Goal: Entertainment & Leisure: Consume media (video, audio)

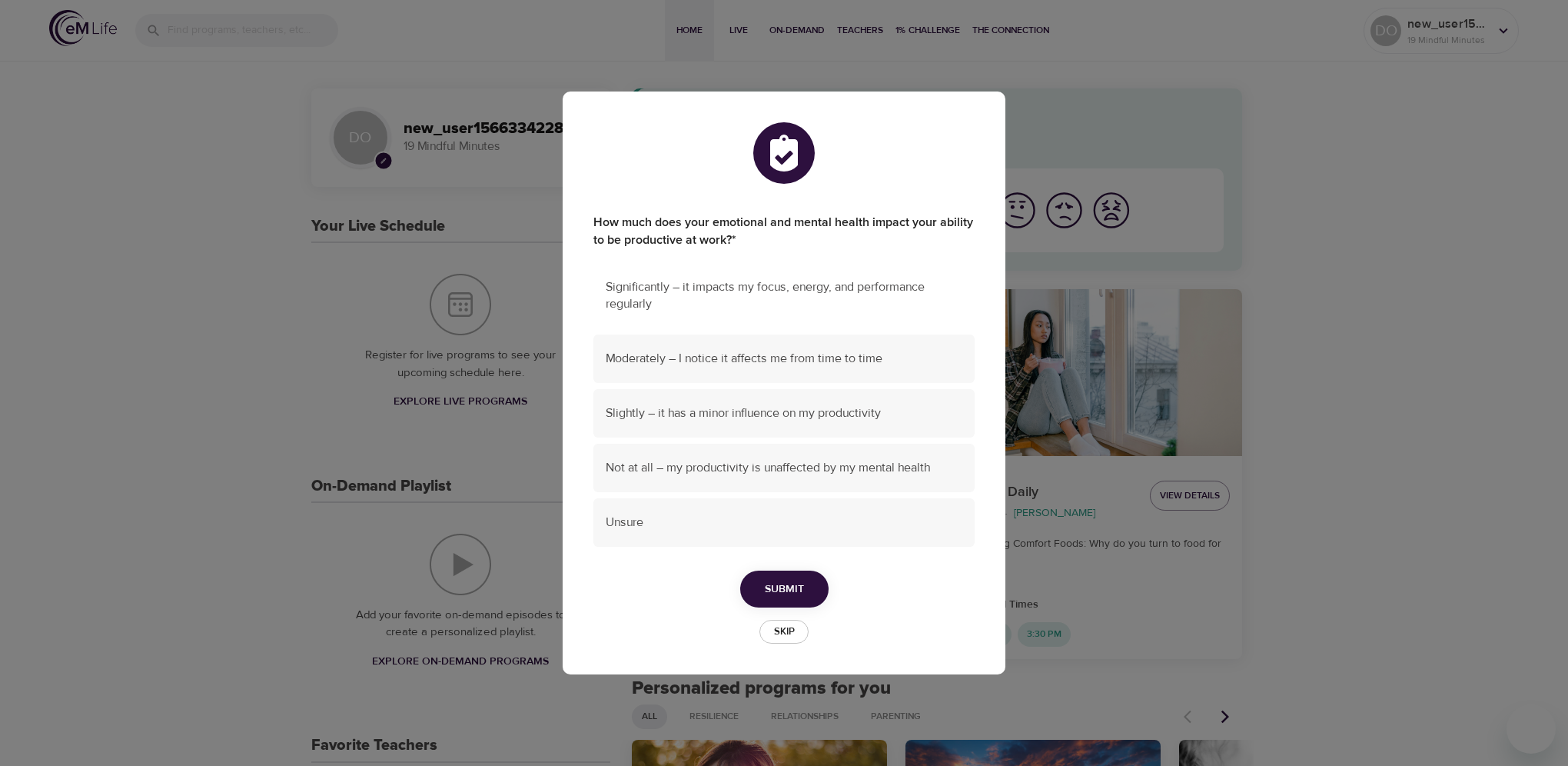
click at [710, 277] on div "Significantly – it impacts my focus, energy, and performance regularly" at bounding box center [784, 296] width 381 height 66
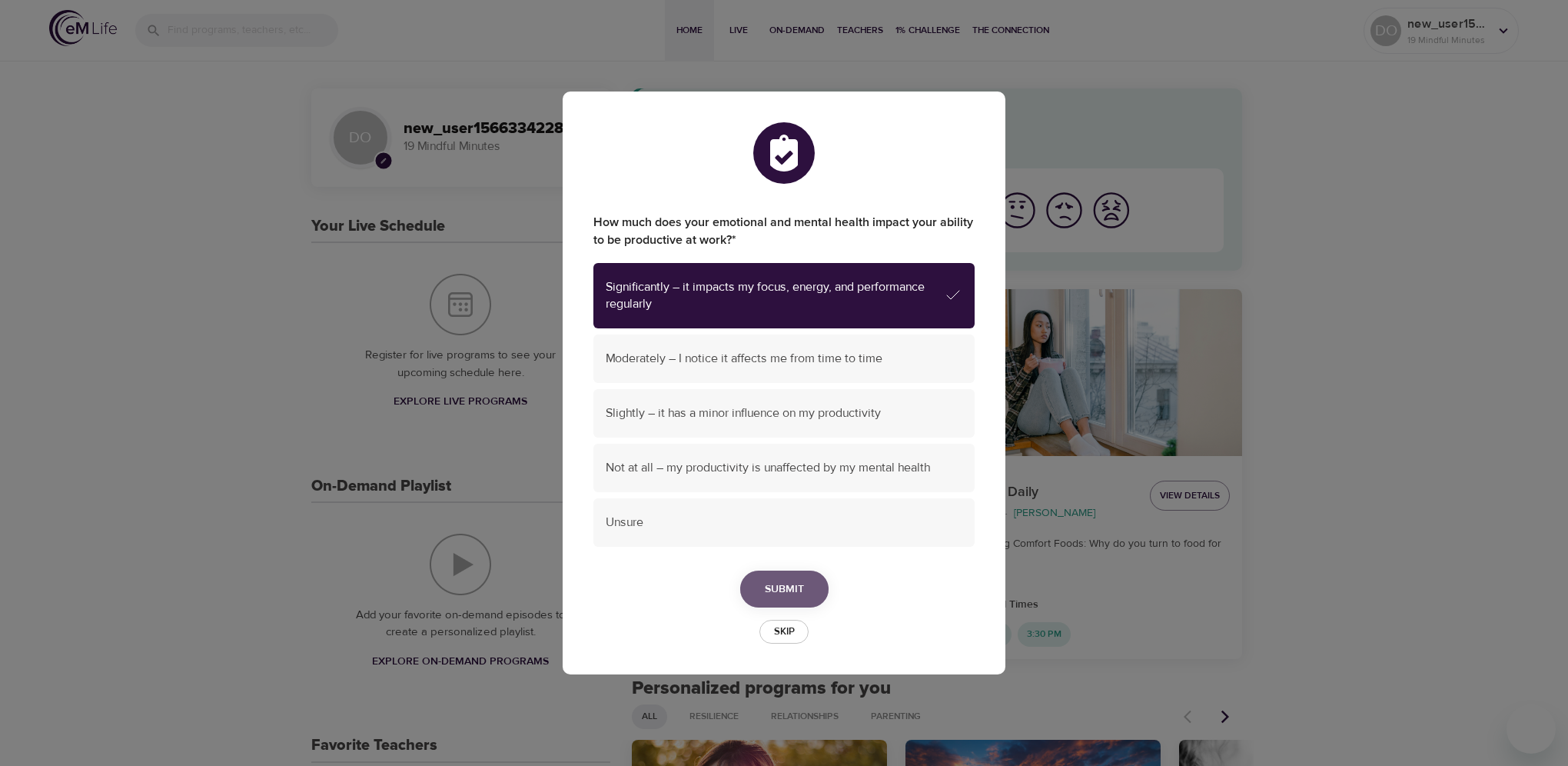
click at [786, 581] on span "Submit" at bounding box center [784, 589] width 39 height 19
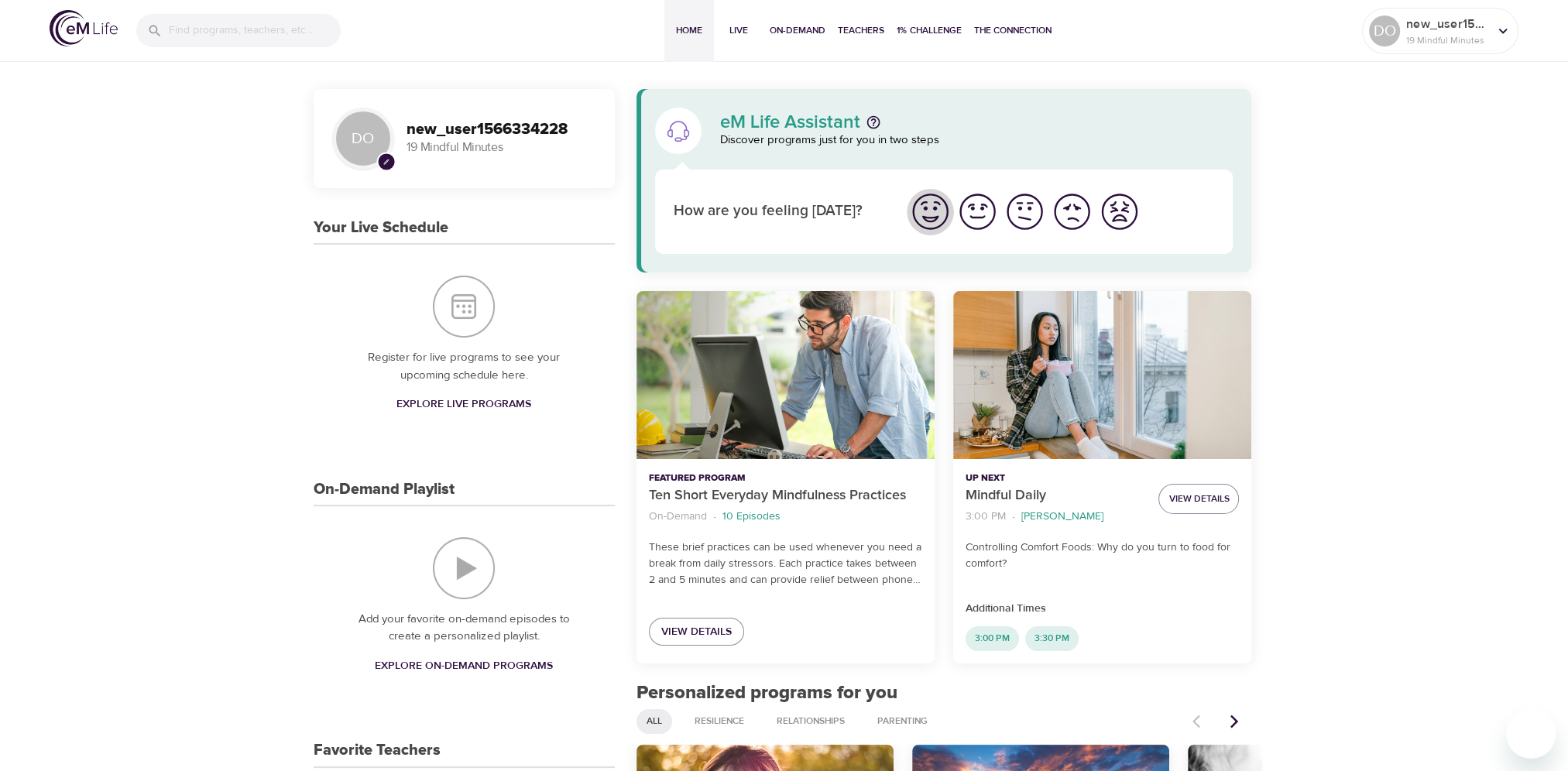
click at [932, 214] on img "I'm feeling great" at bounding box center [930, 212] width 43 height 43
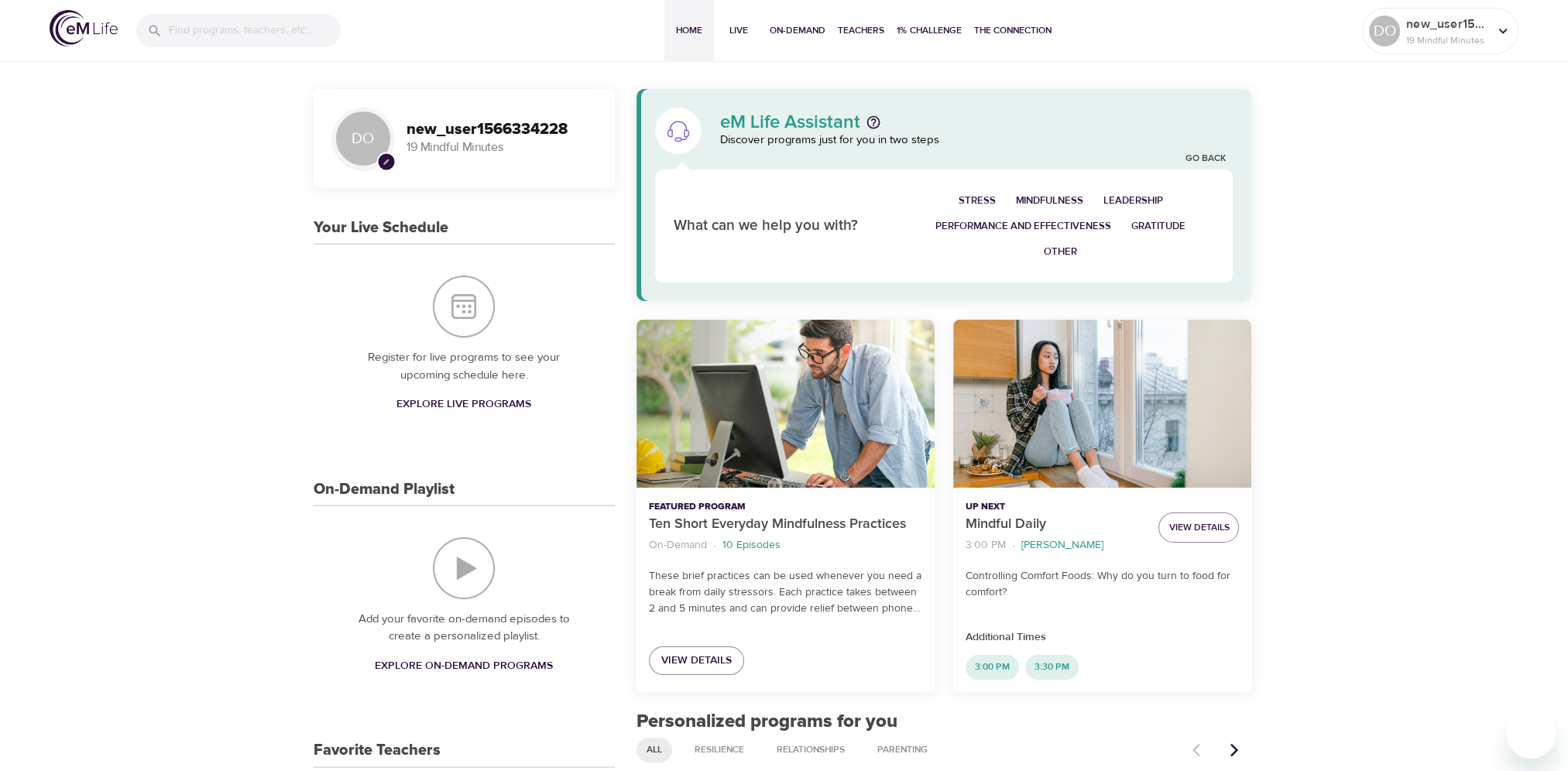
click at [1047, 198] on span "Mindfulness" at bounding box center [1049, 201] width 67 height 18
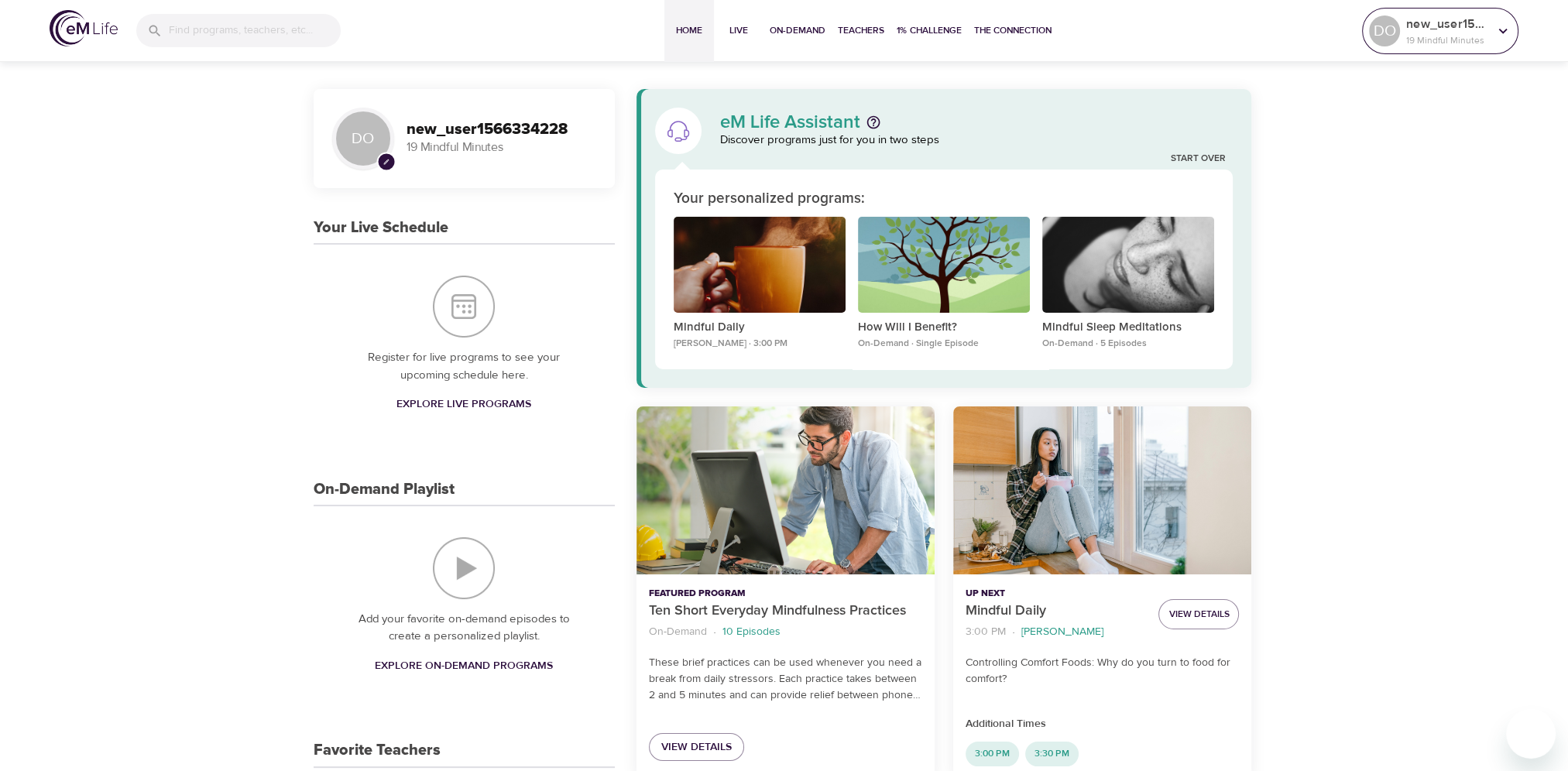
click at [1502, 27] on icon at bounding box center [1503, 31] width 17 height 17
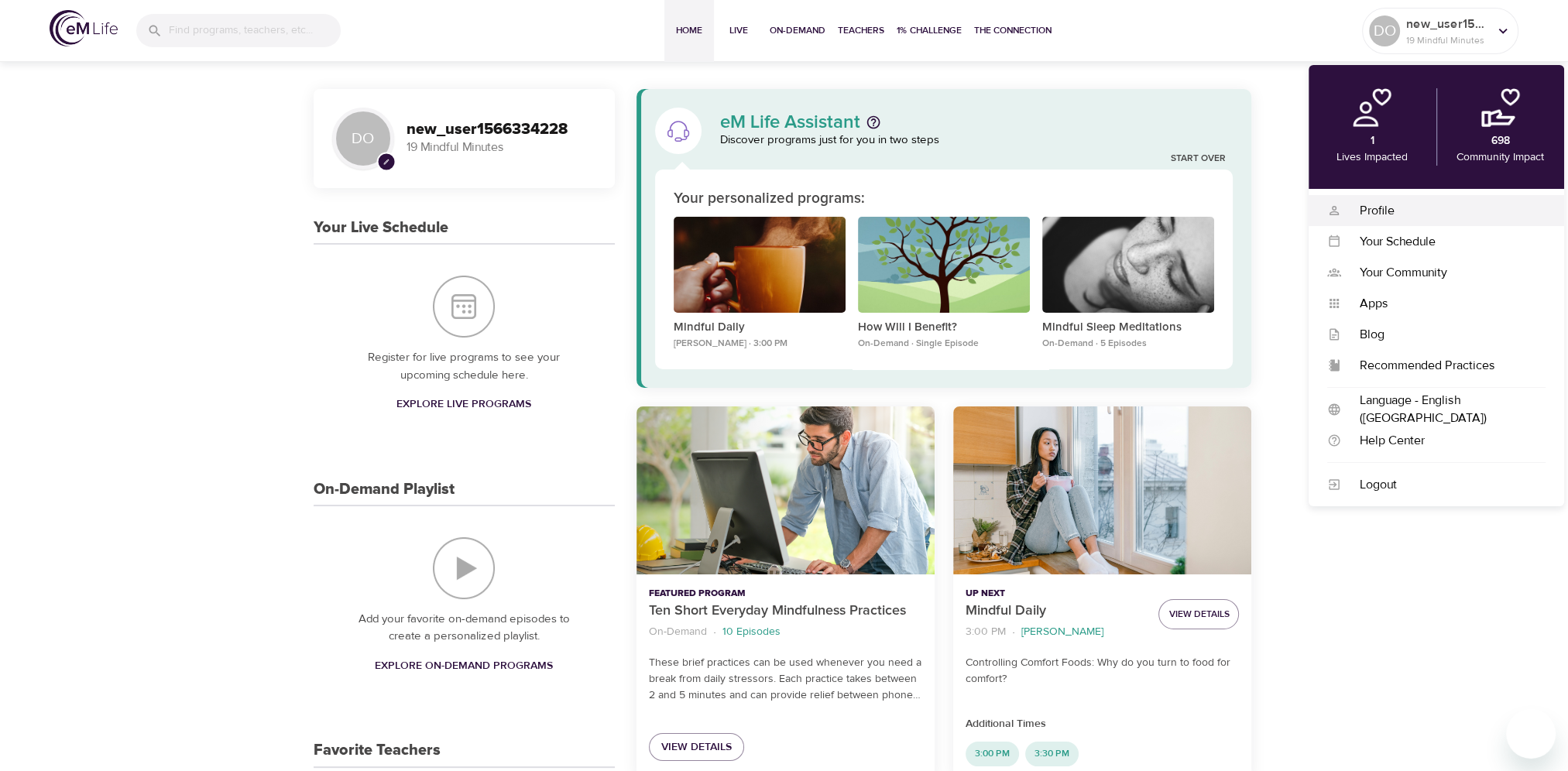
click at [1412, 209] on div "Profile" at bounding box center [1443, 211] width 204 height 18
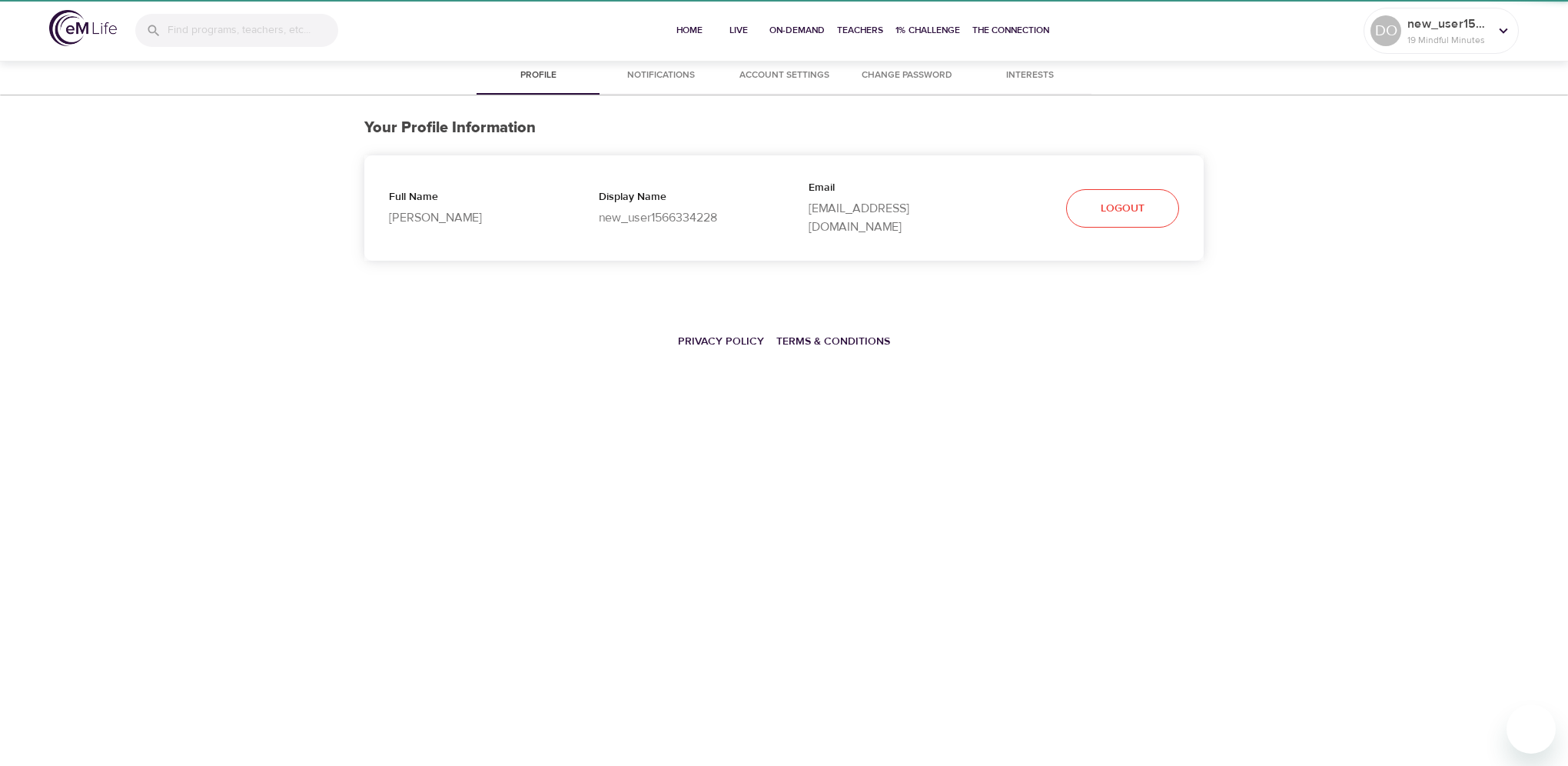
select select "10"
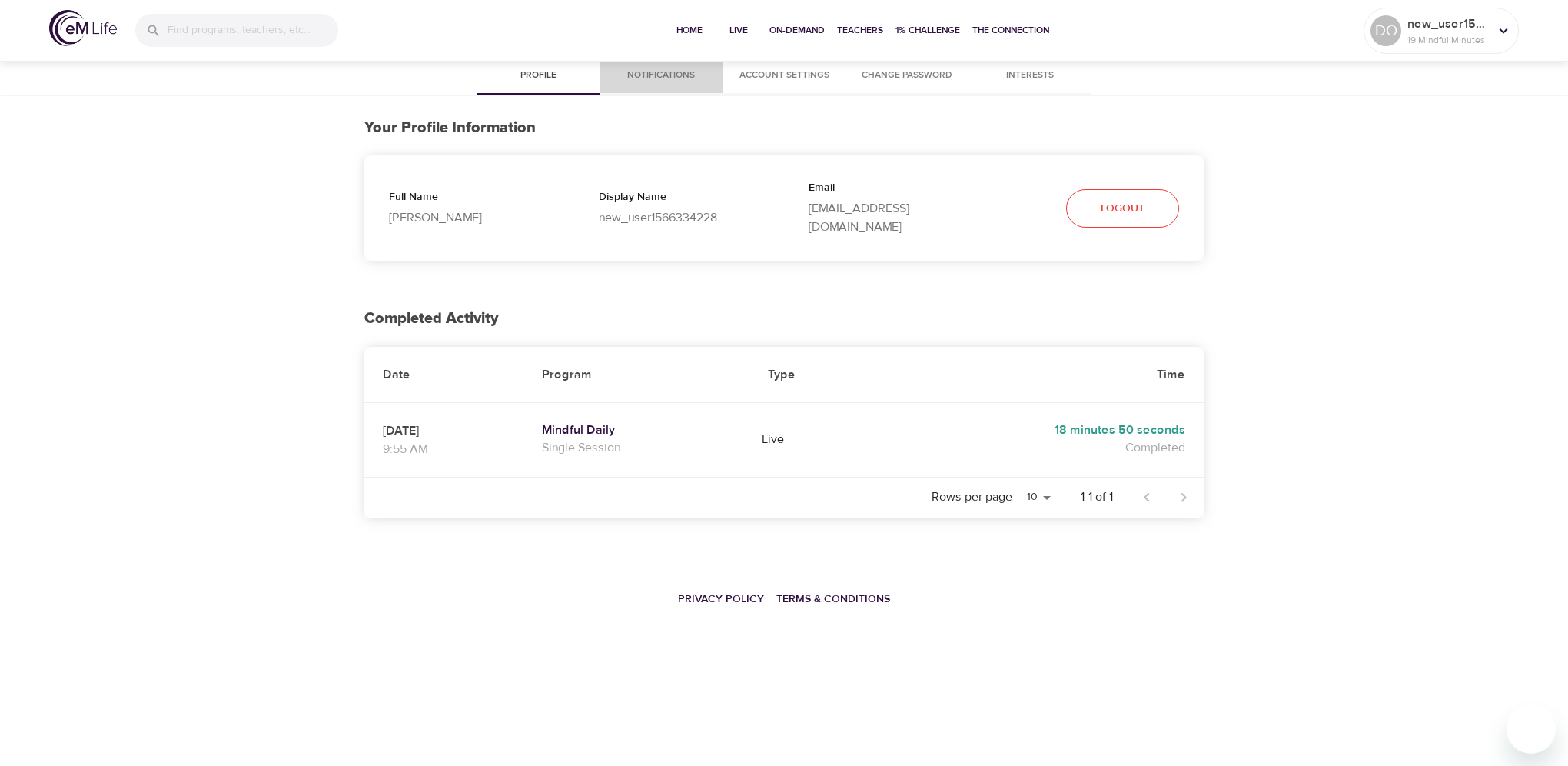
click at [660, 71] on span "Notifications" at bounding box center [661, 75] width 104 height 16
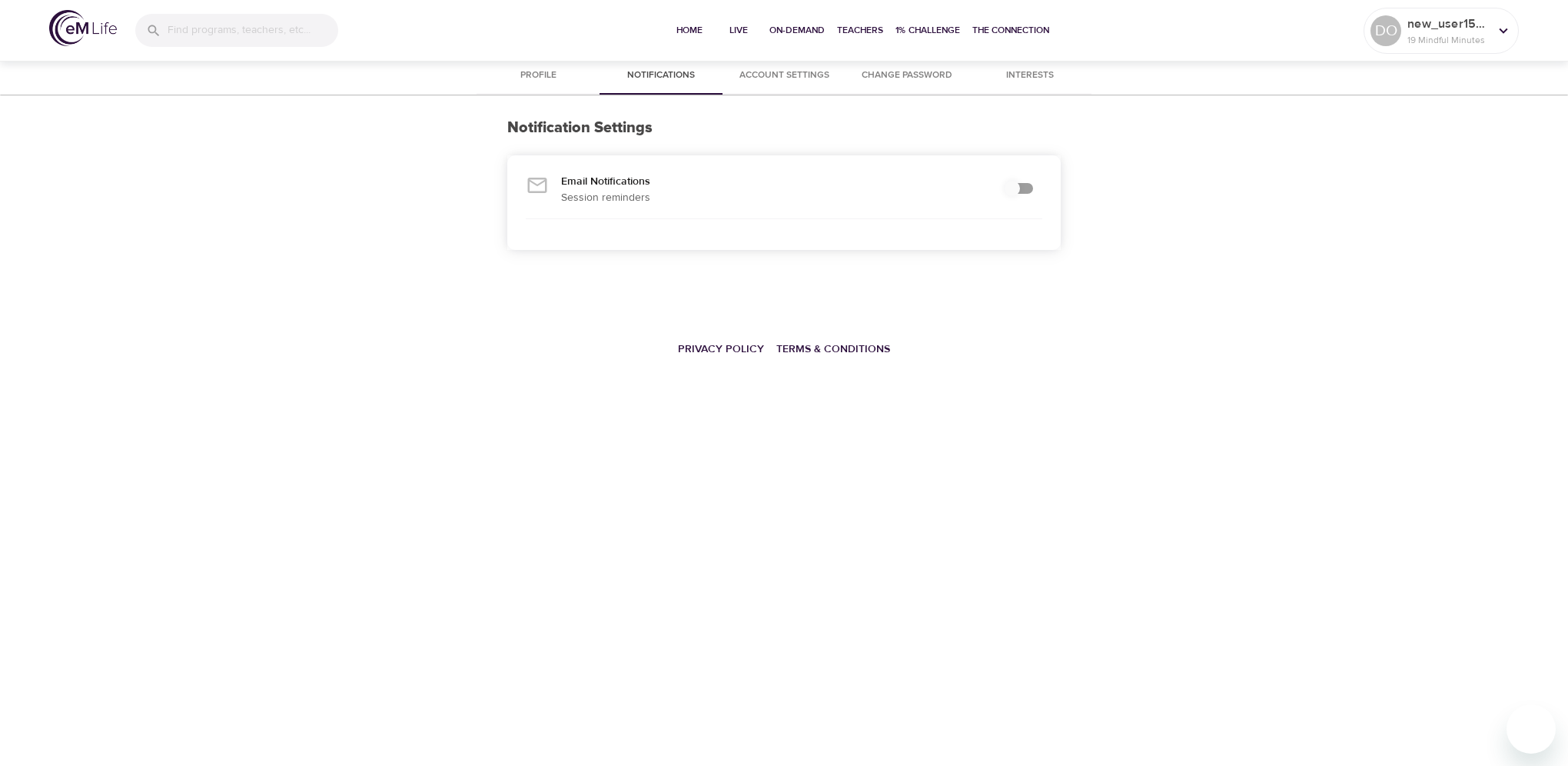
checkbox input "true"
click at [766, 71] on span "Account Settings" at bounding box center [784, 75] width 104 height 16
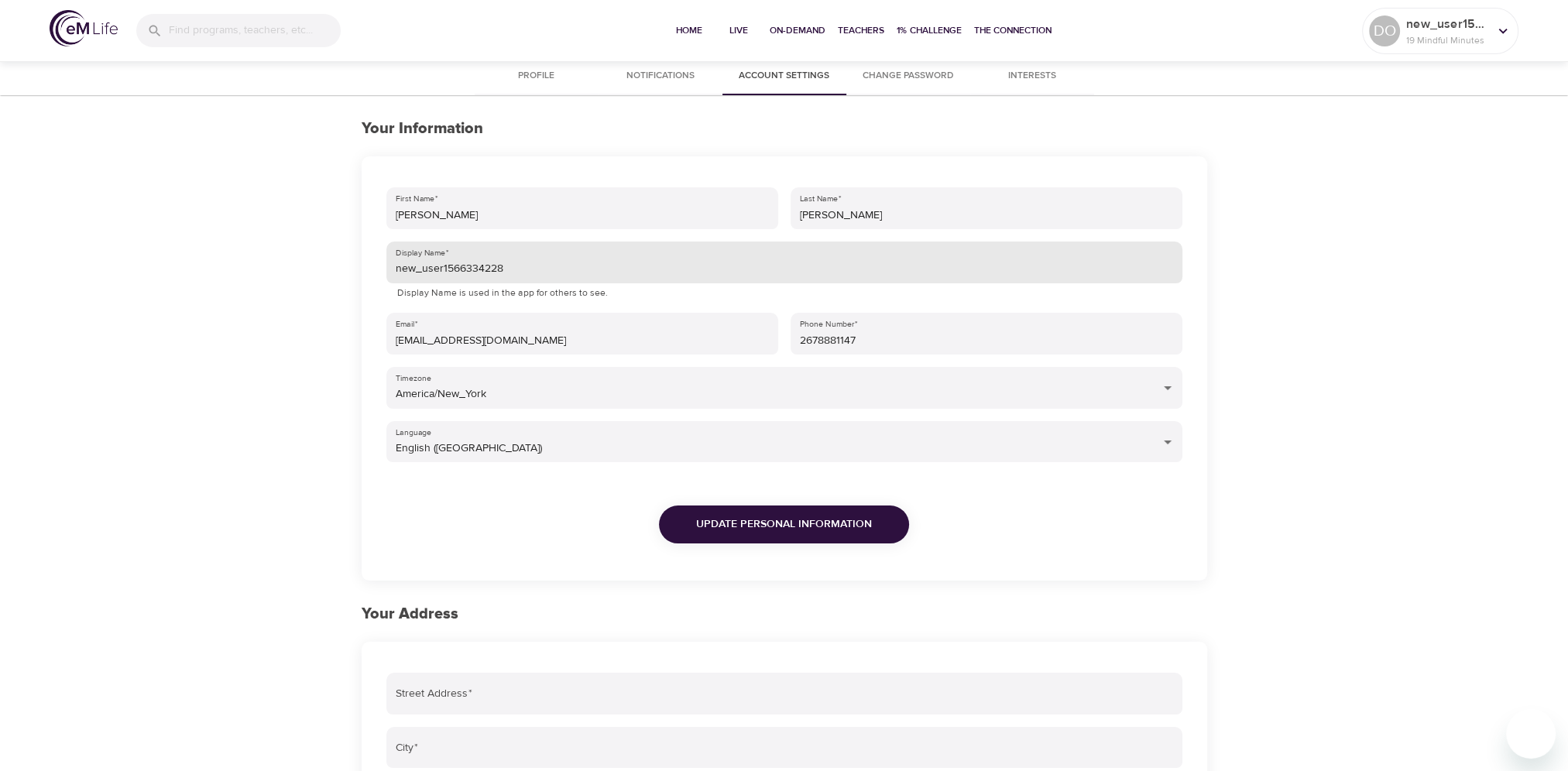
click at [516, 278] on input "new_user1566334228" at bounding box center [784, 263] width 796 height 42
drag, startPoint x: 428, startPoint y: 269, endPoint x: 198, endPoint y: 272, distance: 230.0
click at [198, 272] on div "Profile Notifications Account Settings Change Password Interests Your Informati…" at bounding box center [784, 605] width 1568 height 1095
type input "Only1Damaris"
drag, startPoint x: 745, startPoint y: 518, endPoint x: 790, endPoint y: 520, distance: 45.0
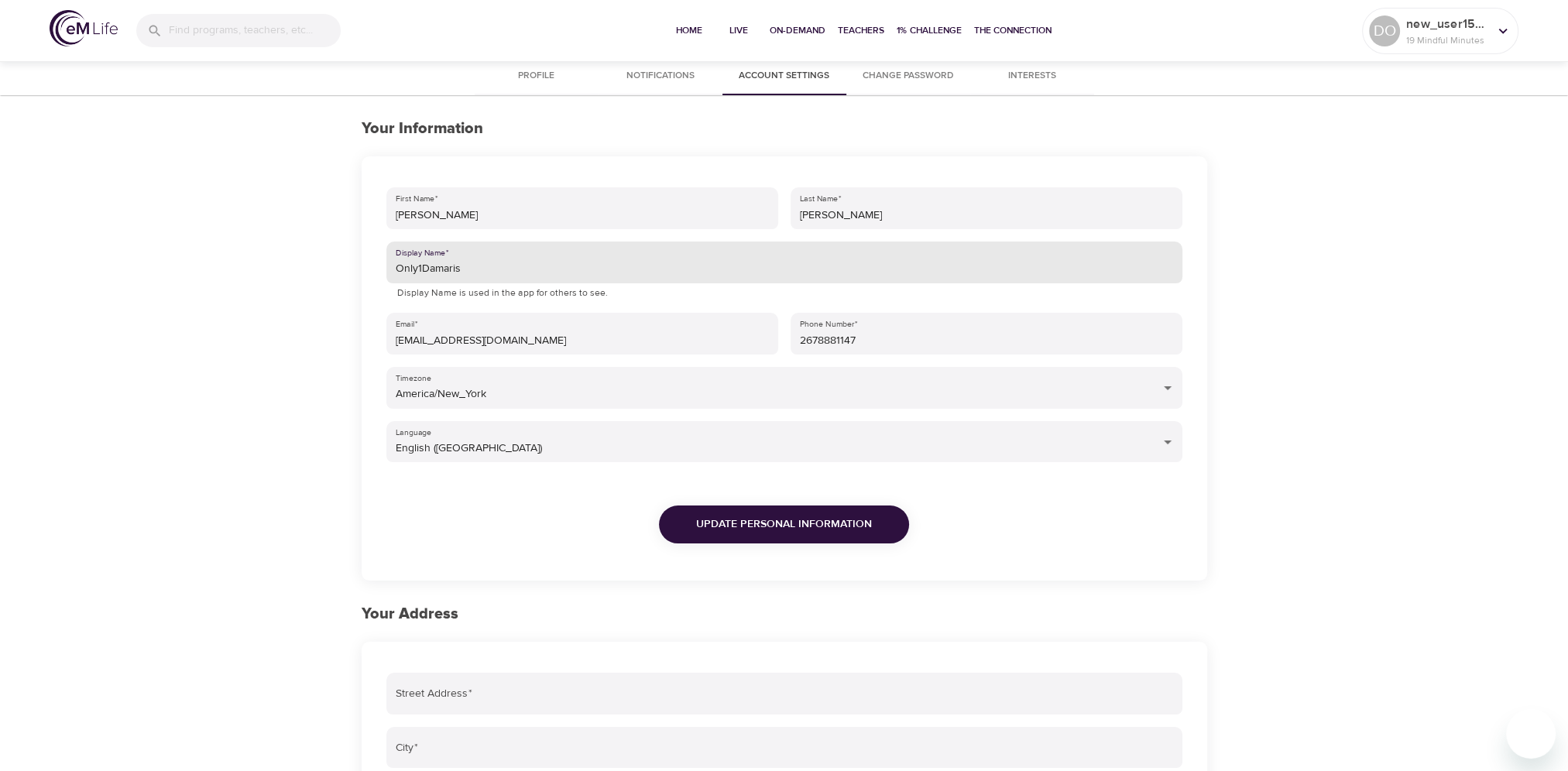
click at [746, 518] on span "Update Personal Information" at bounding box center [783, 525] width 175 height 19
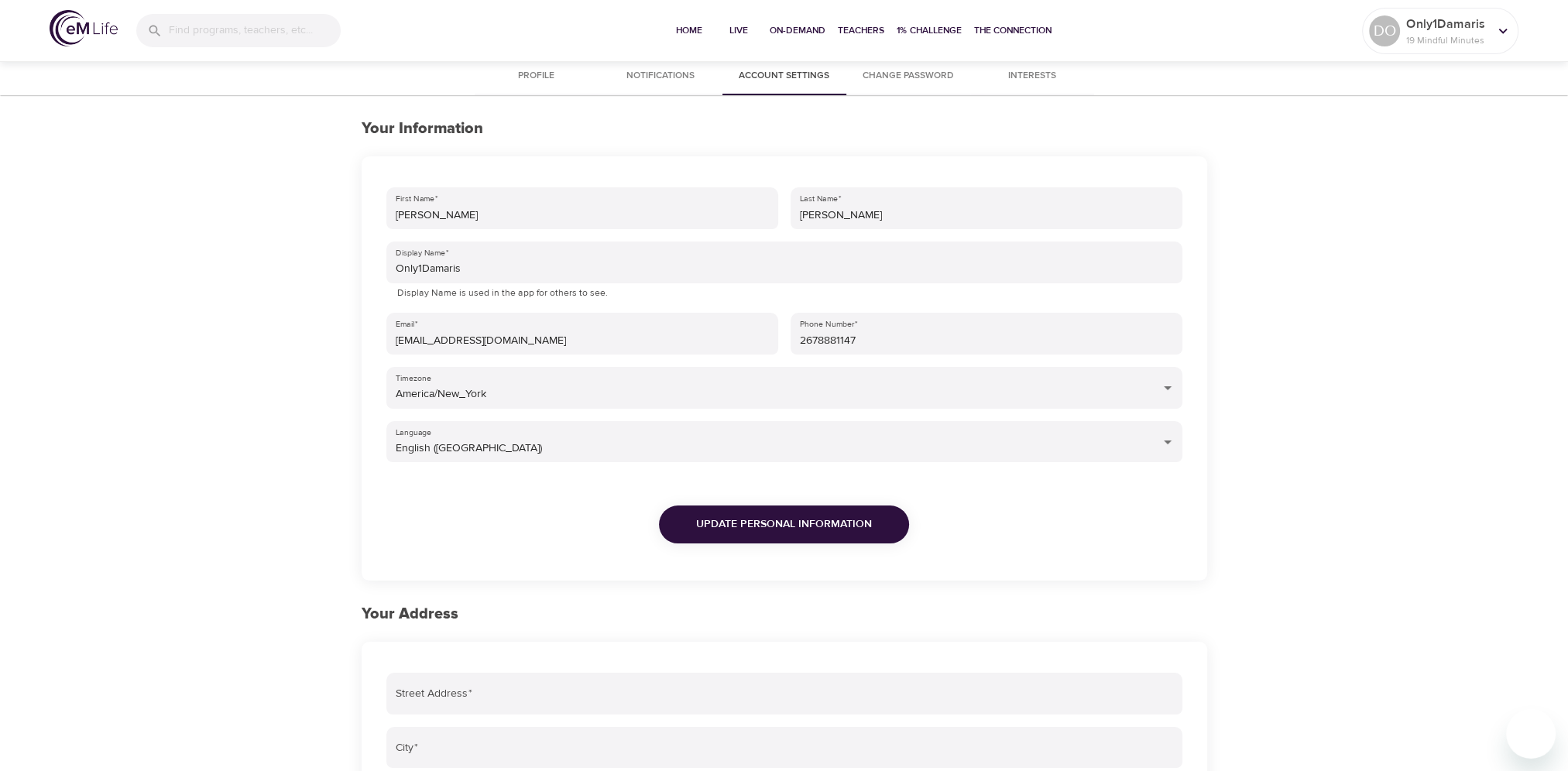
click at [1035, 74] on span "Interests" at bounding box center [1032, 76] width 105 height 16
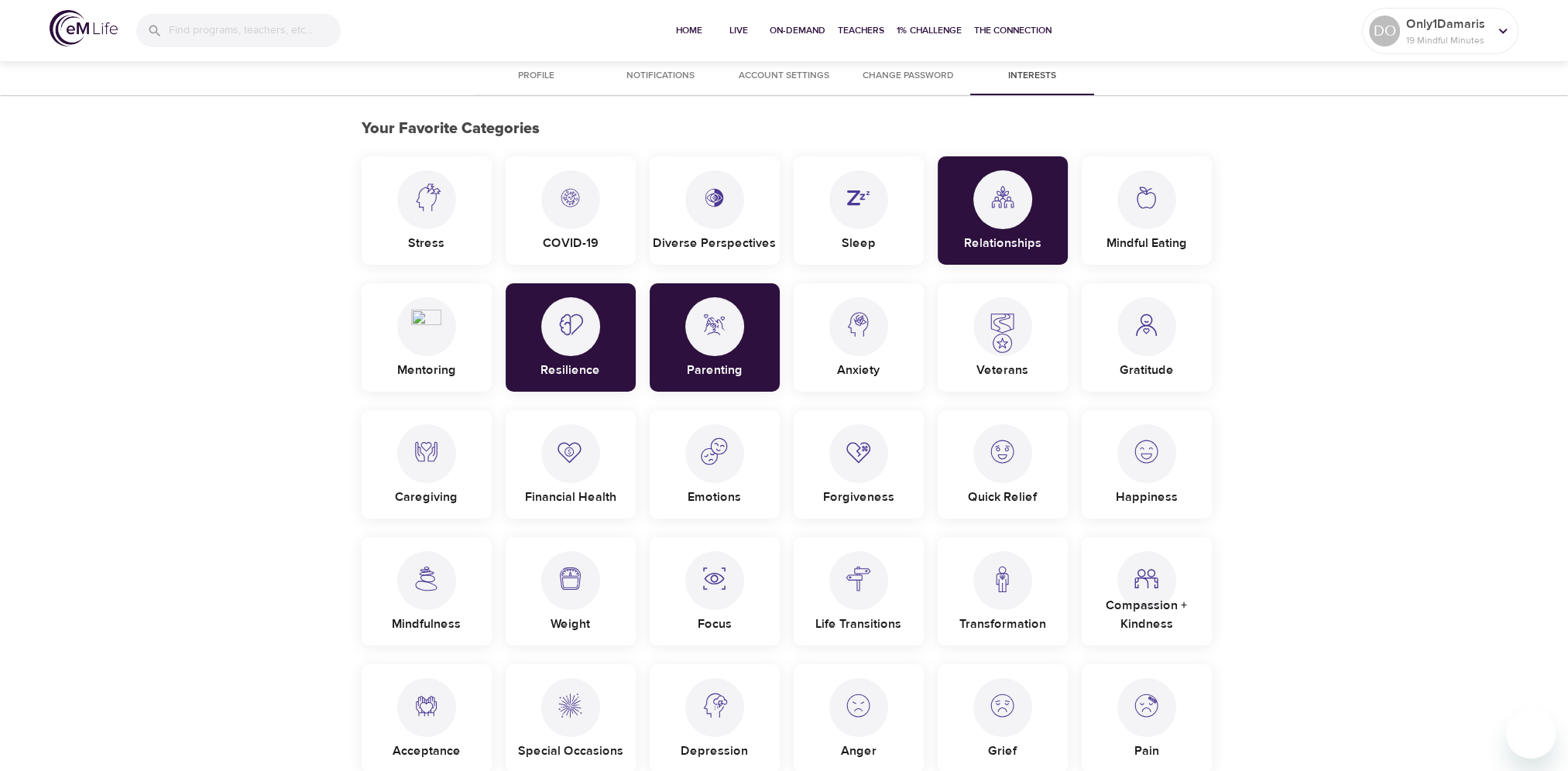
click at [440, 196] on img at bounding box center [426, 192] width 30 height 43
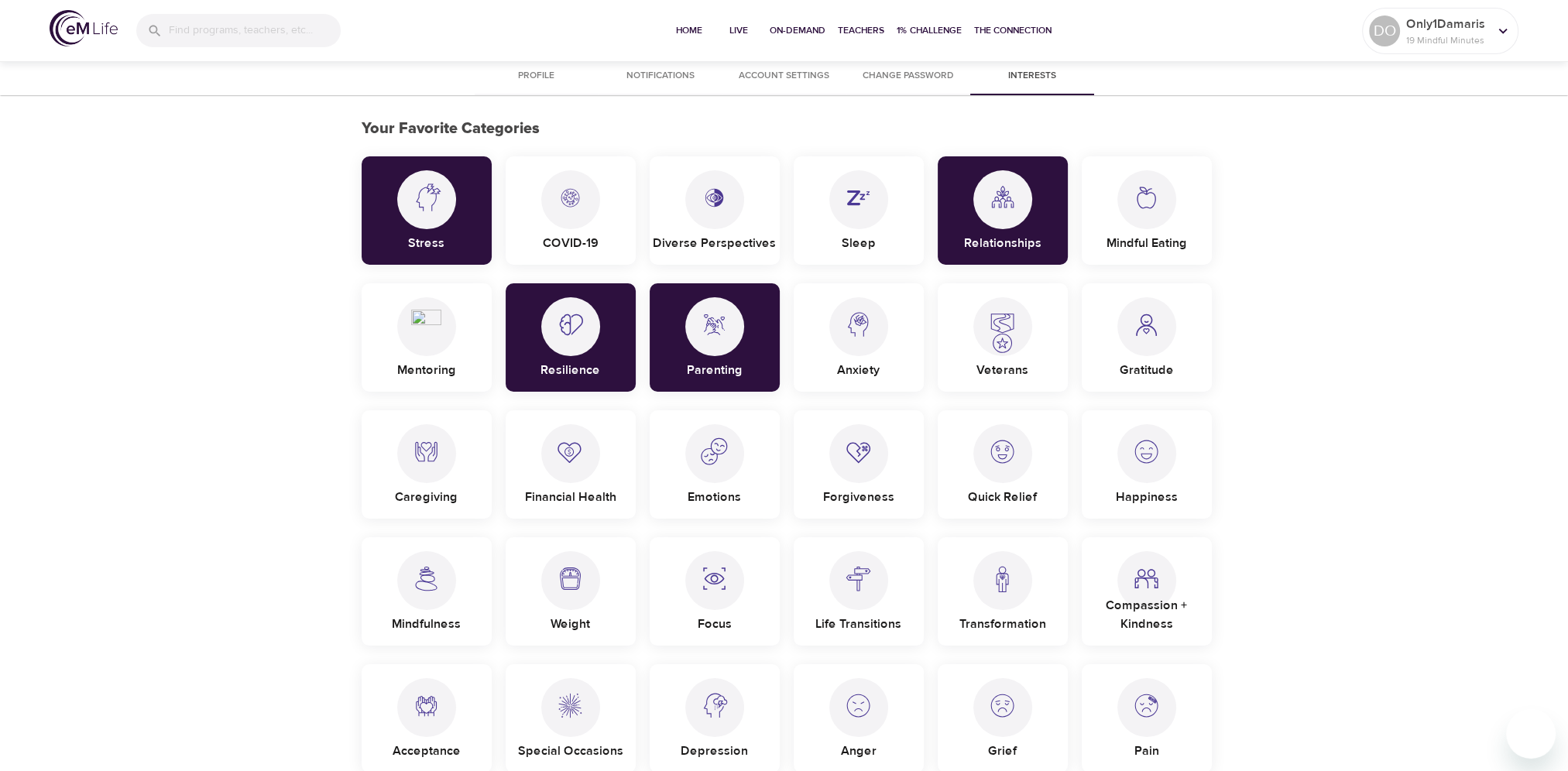
scroll to position [78, 0]
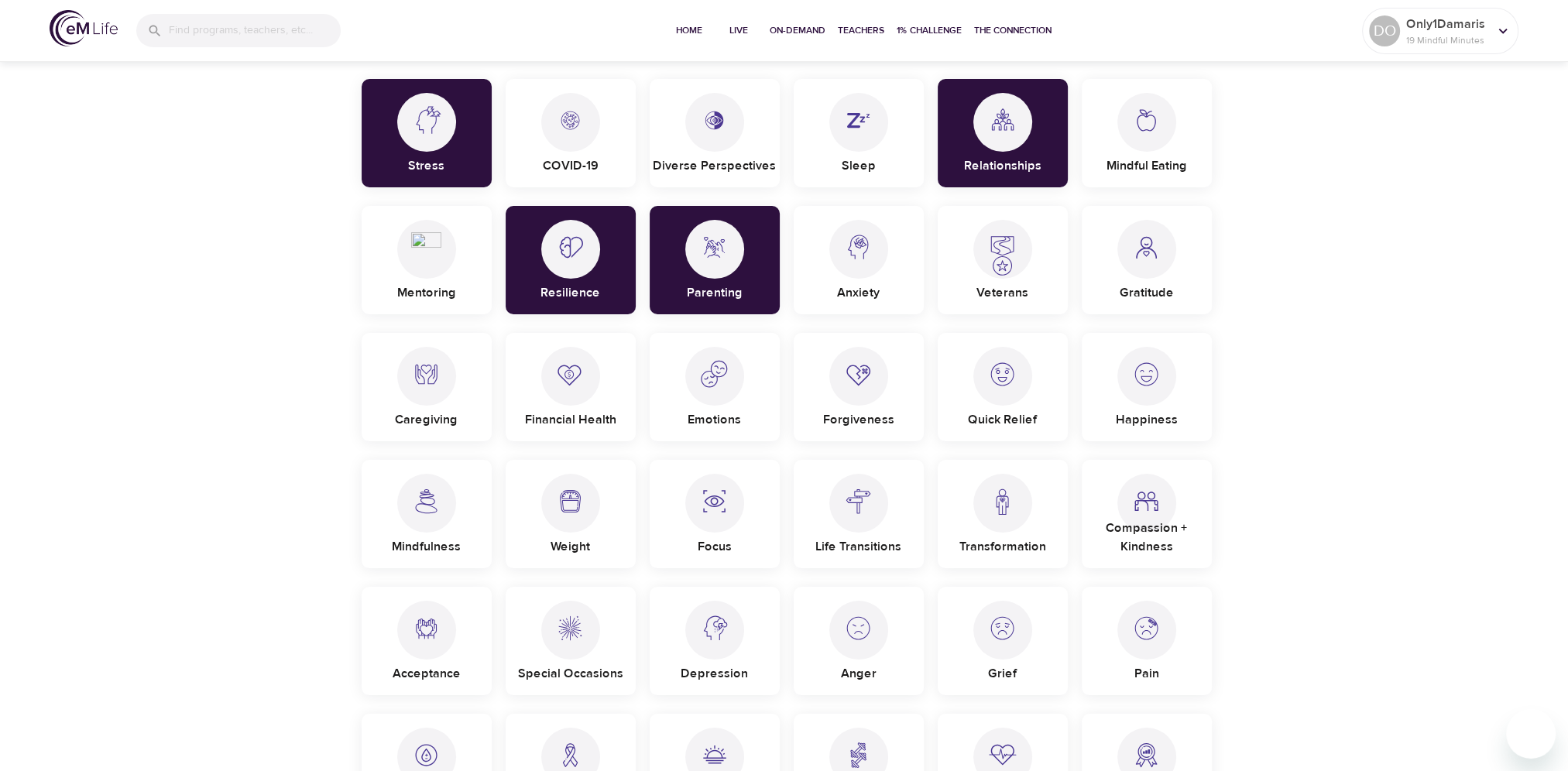
click at [1159, 156] on p "Mindful Eating" at bounding box center [1147, 162] width 81 height 25
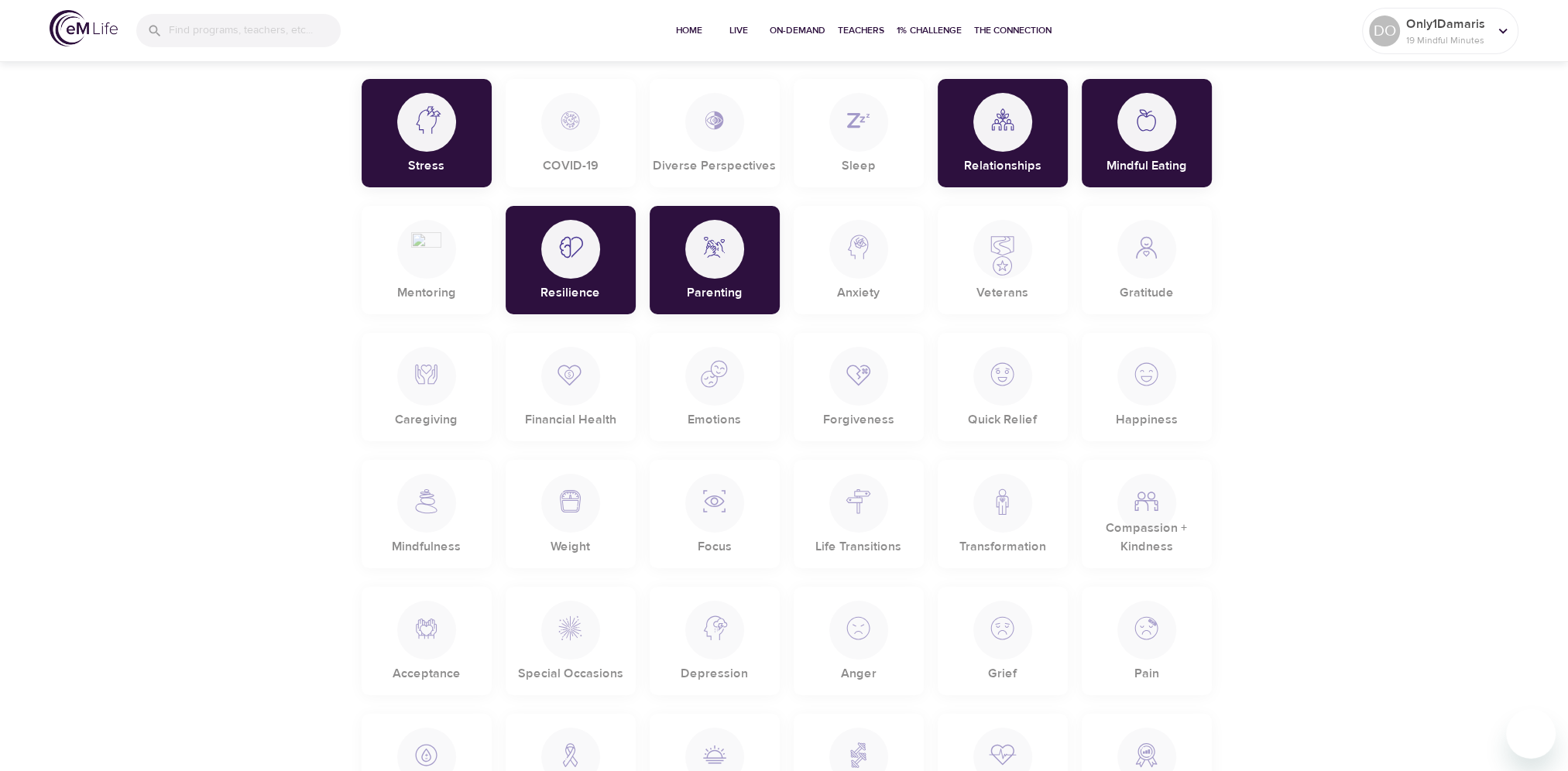
scroll to position [155, 0]
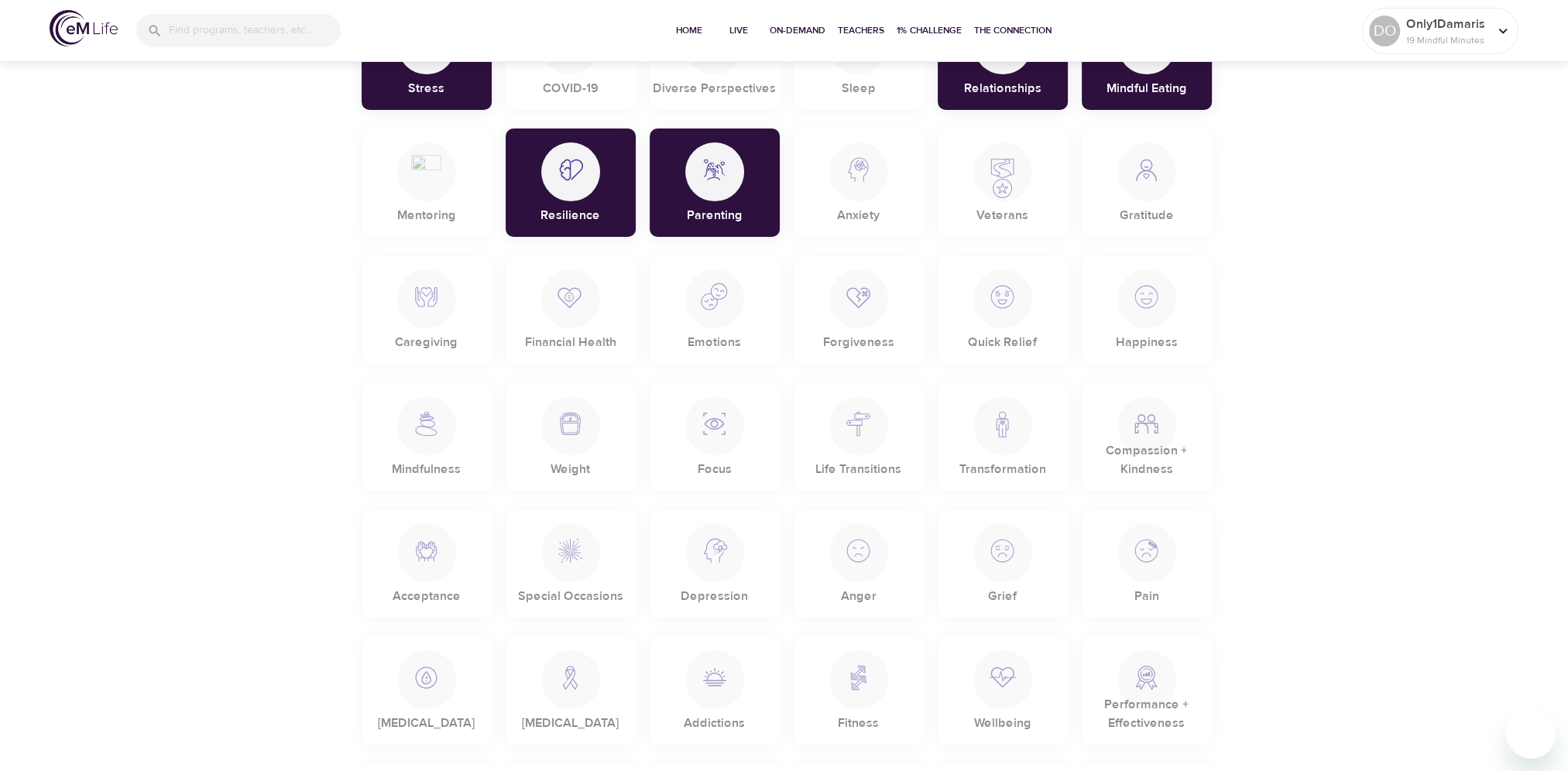
drag, startPoint x: 1118, startPoint y: 167, endPoint x: 1144, endPoint y: 186, distance: 32.2
click at [1119, 168] on div at bounding box center [1146, 171] width 59 height 59
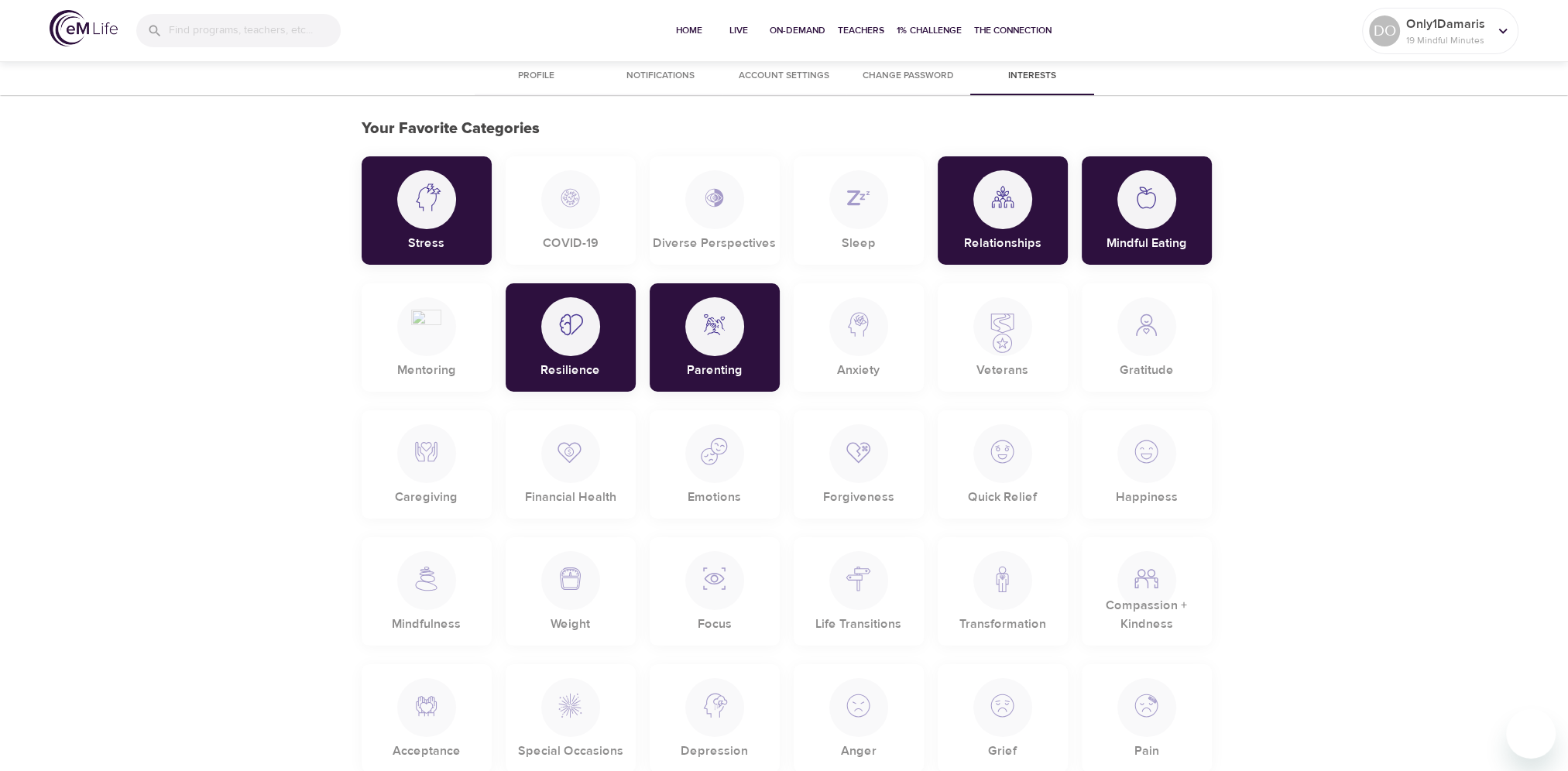
scroll to position [0, 0]
drag, startPoint x: 1143, startPoint y: 226, endPoint x: 1182, endPoint y: 251, distance: 46.3
click at [1145, 226] on div at bounding box center [1146, 200] width 59 height 59
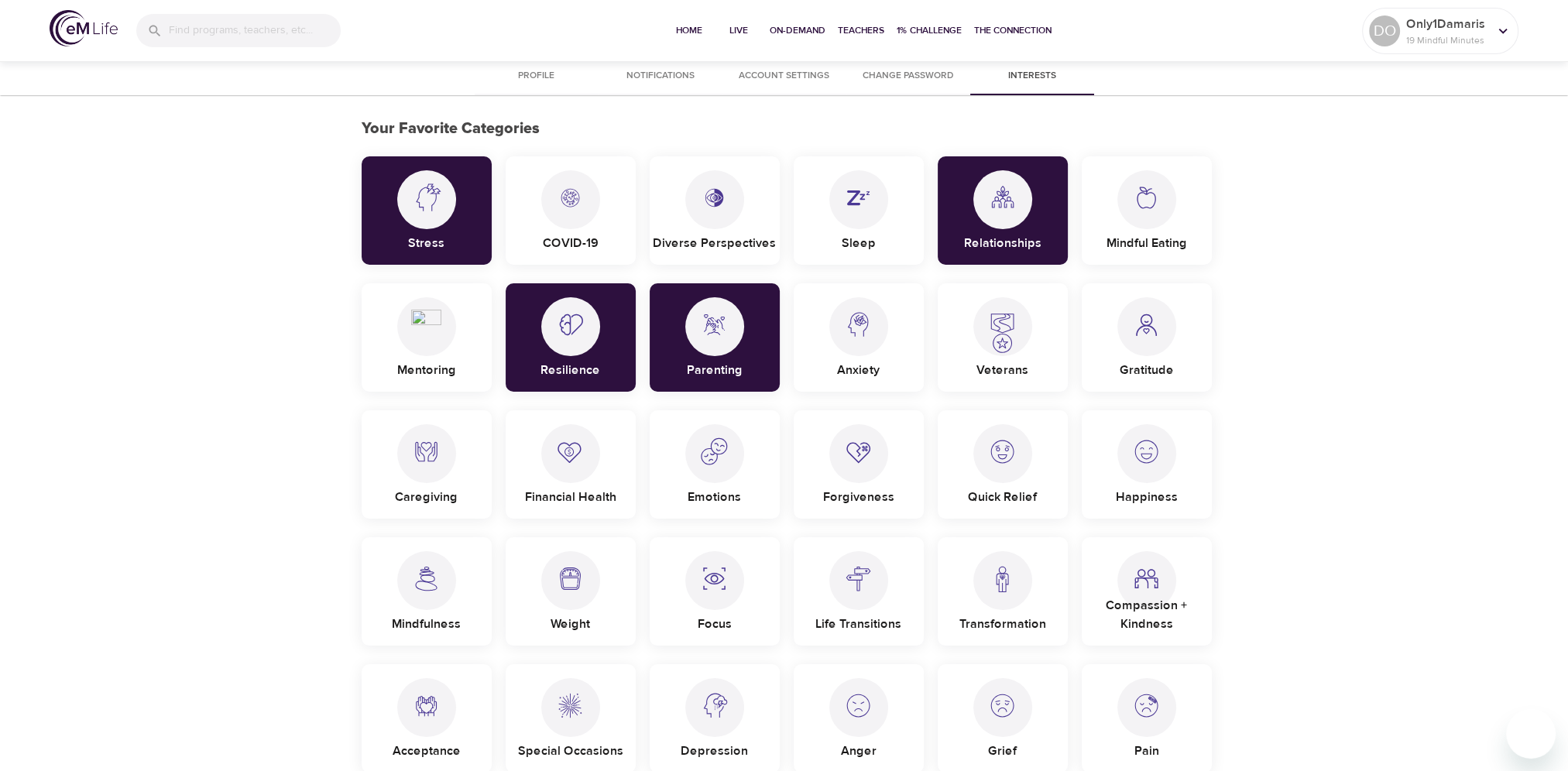
click at [1149, 347] on div at bounding box center [1146, 327] width 59 height 59
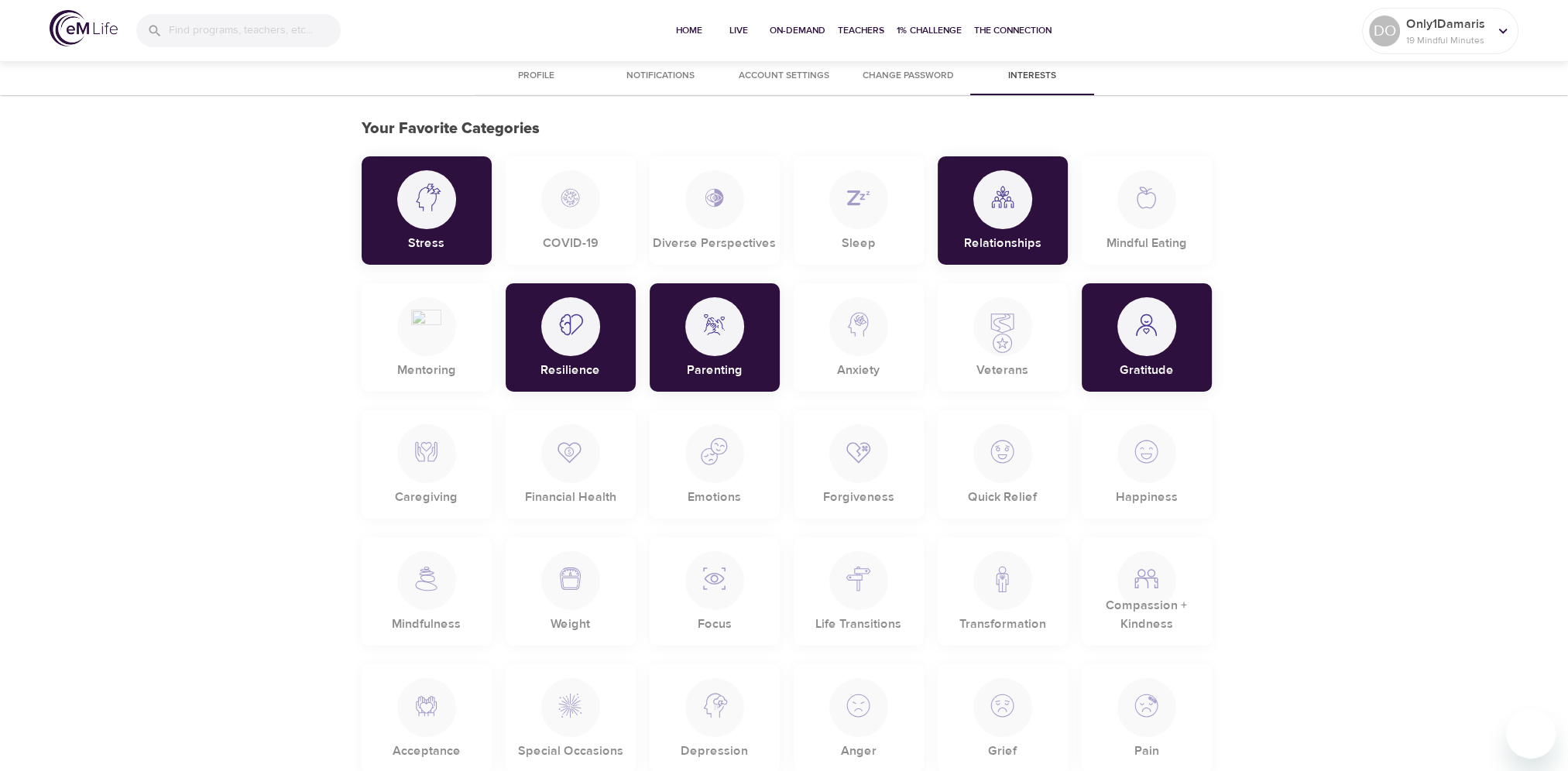
click at [517, 77] on span "Profile" at bounding box center [537, 76] width 105 height 16
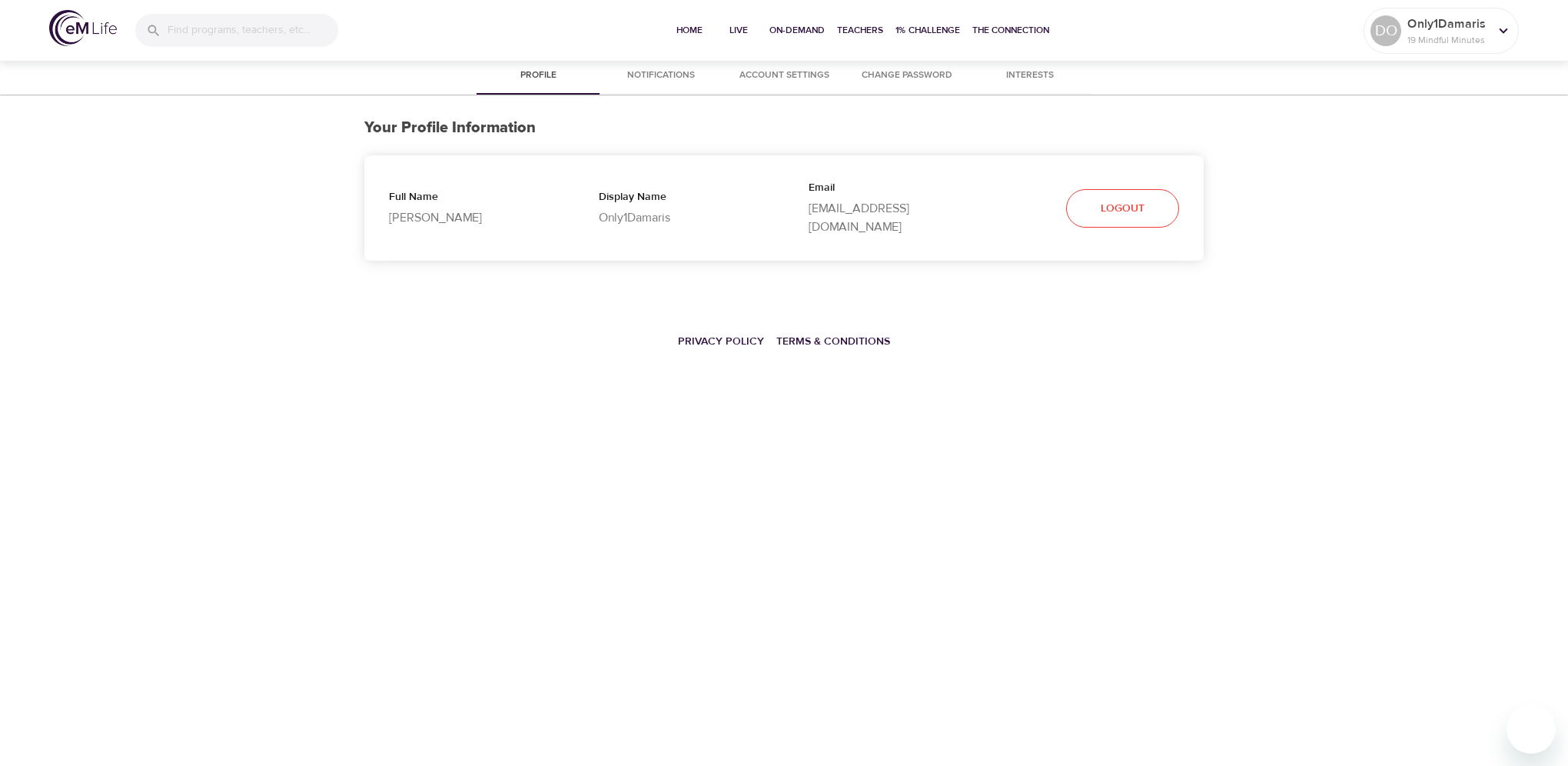
select select "10"
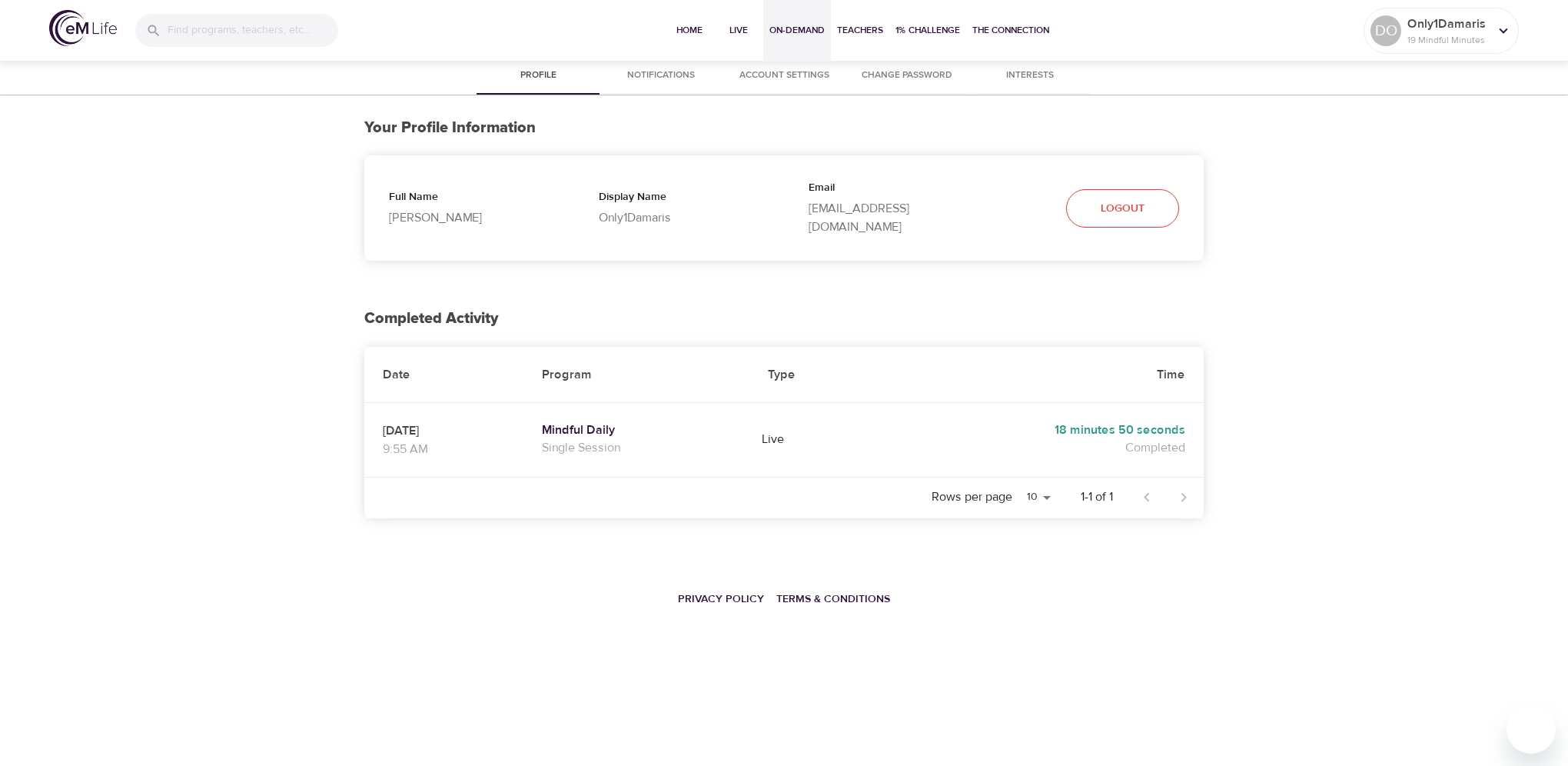
click at [794, 28] on span "On-Demand" at bounding box center [797, 31] width 55 height 16
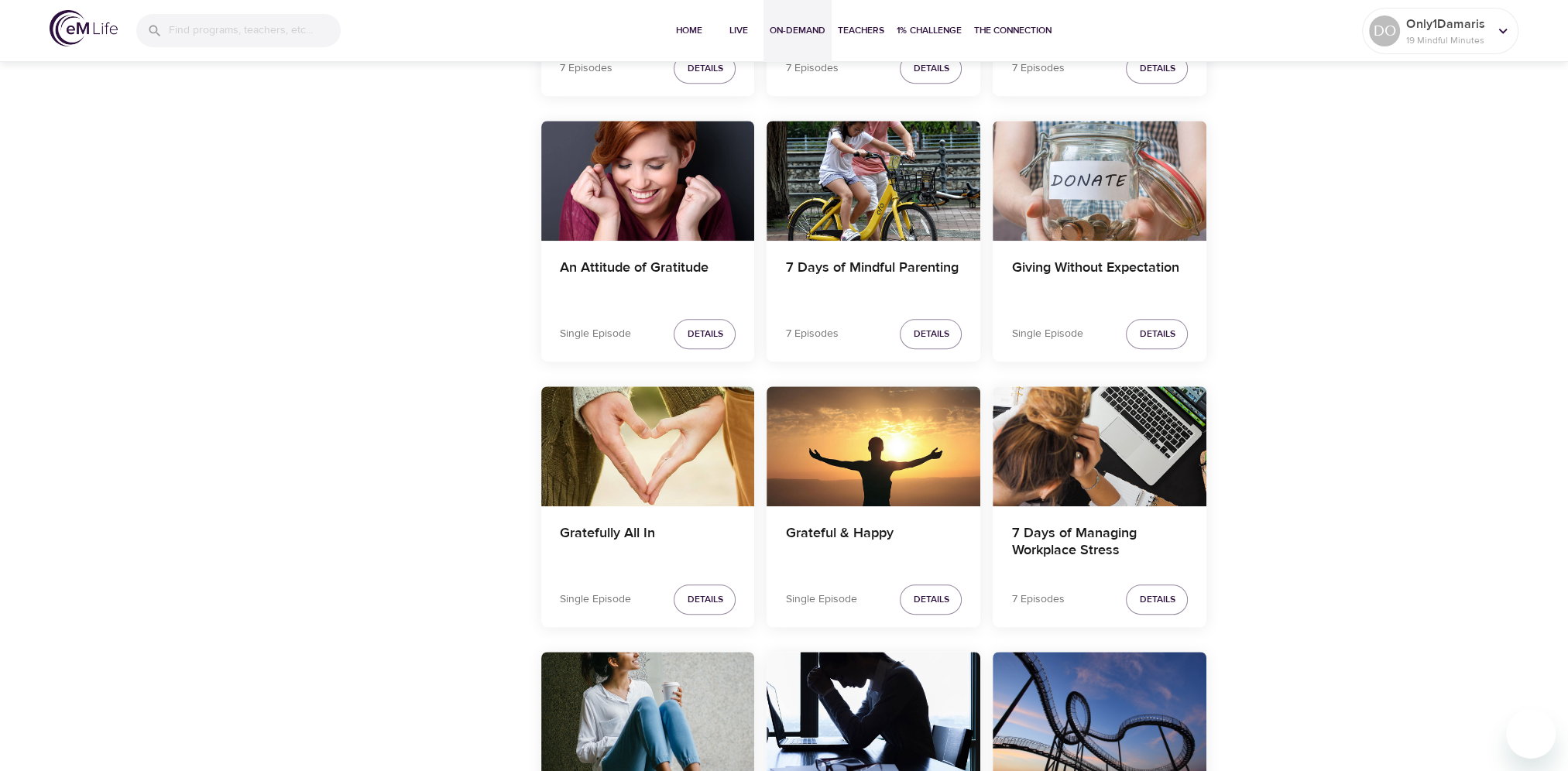
scroll to position [1239, 0]
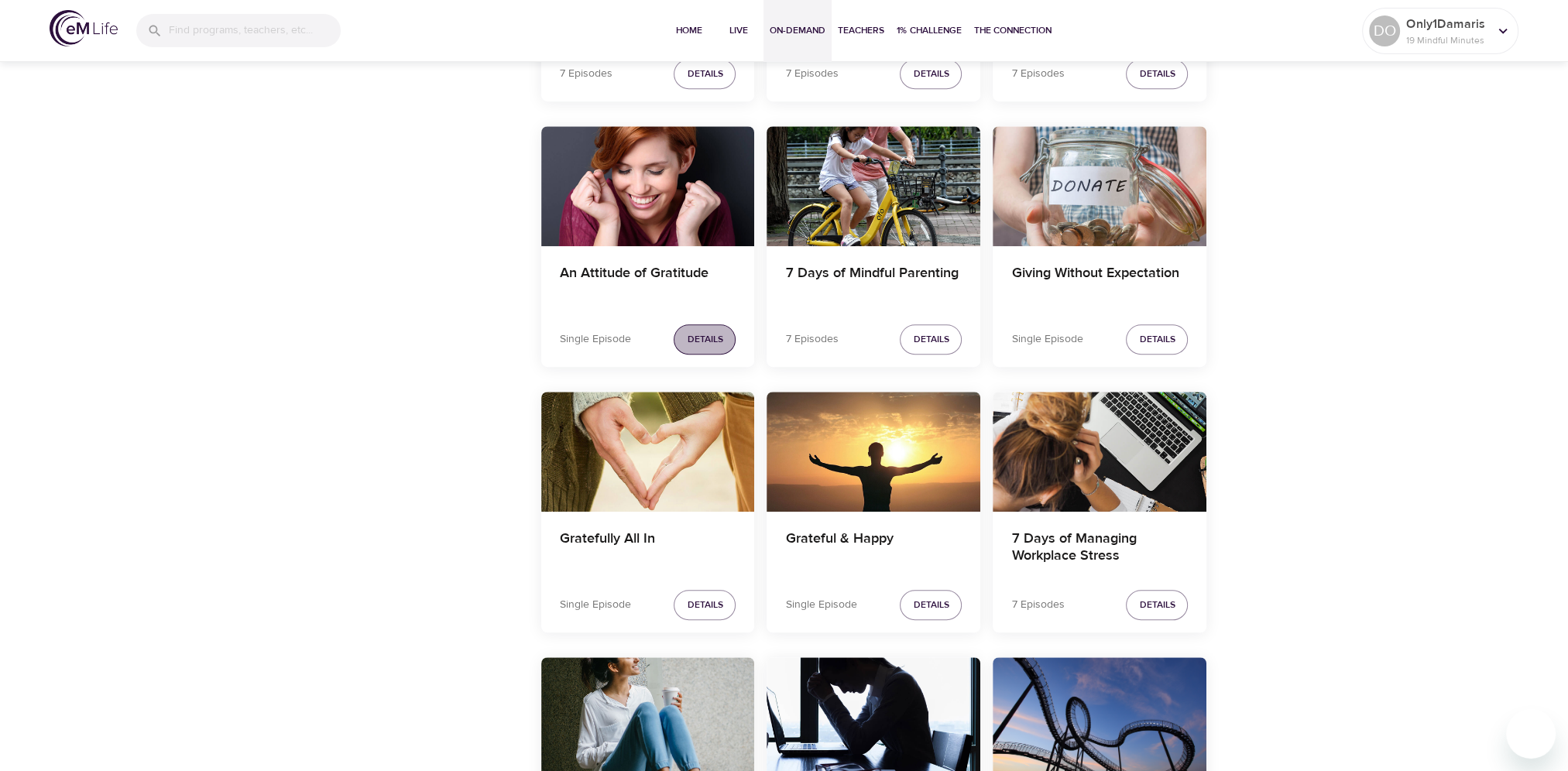
click at [709, 335] on span "Details" at bounding box center [705, 339] width 36 height 16
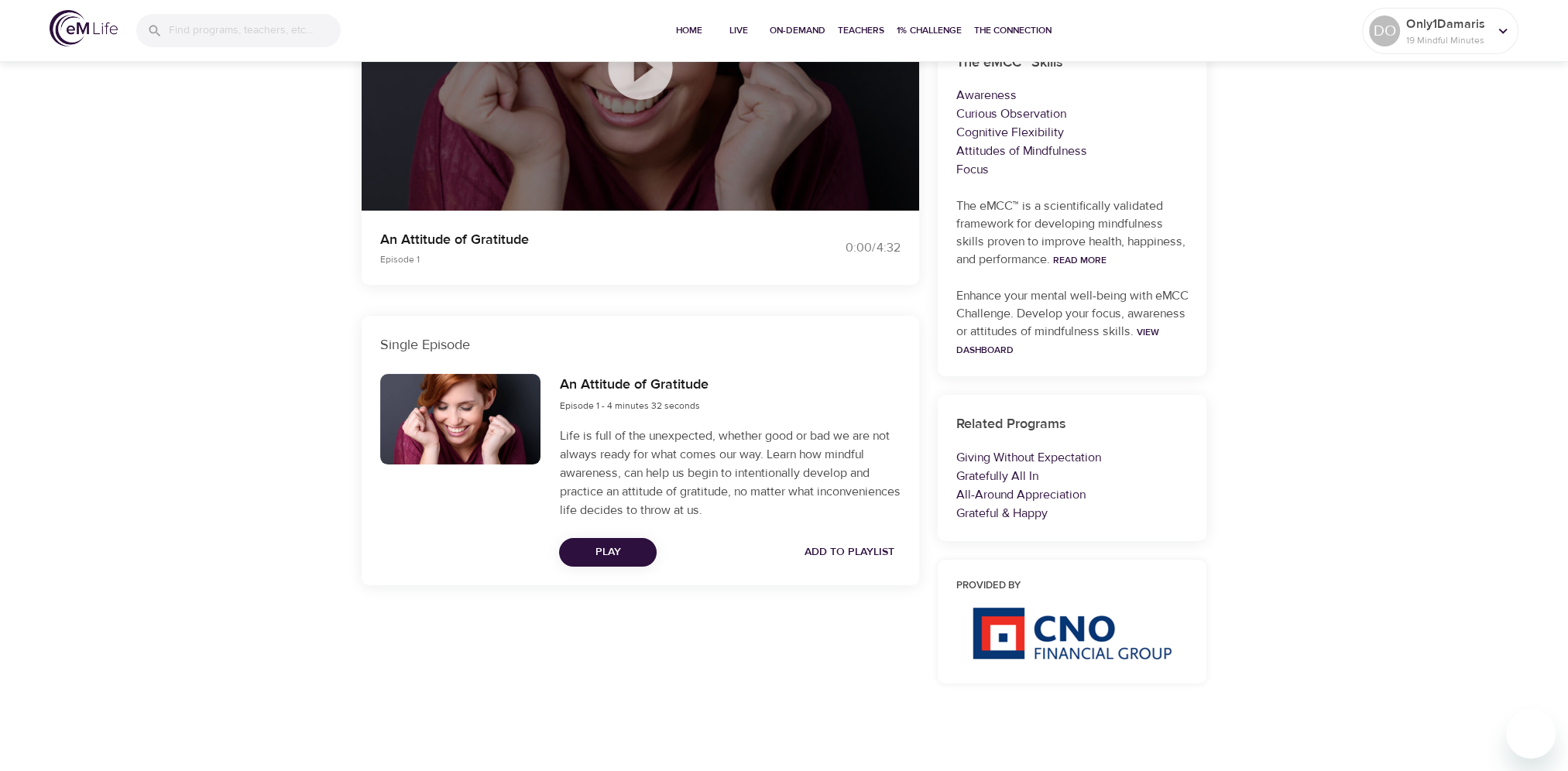
scroll to position [282, 0]
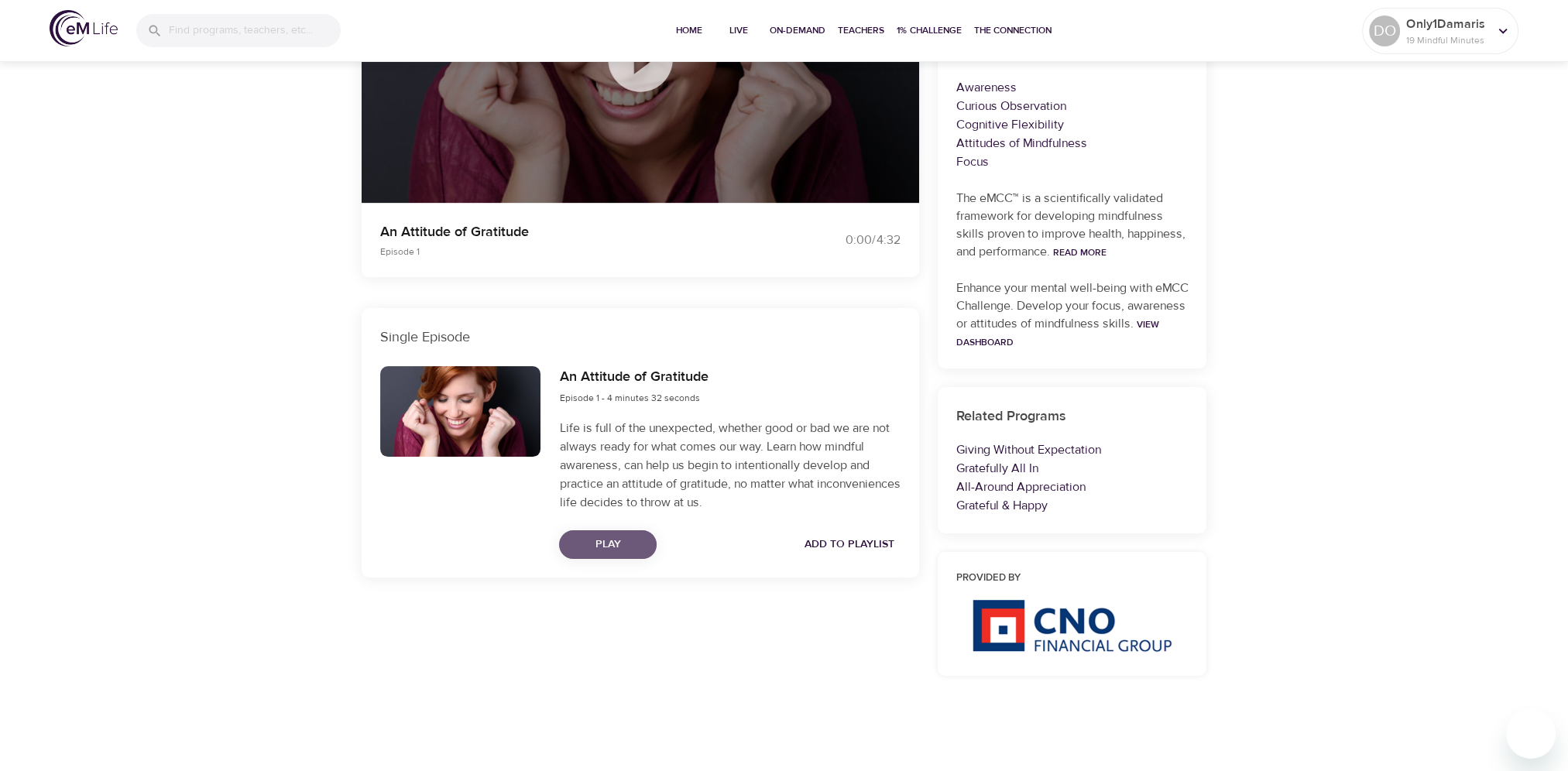
click at [613, 543] on span "Play" at bounding box center [608, 545] width 73 height 19
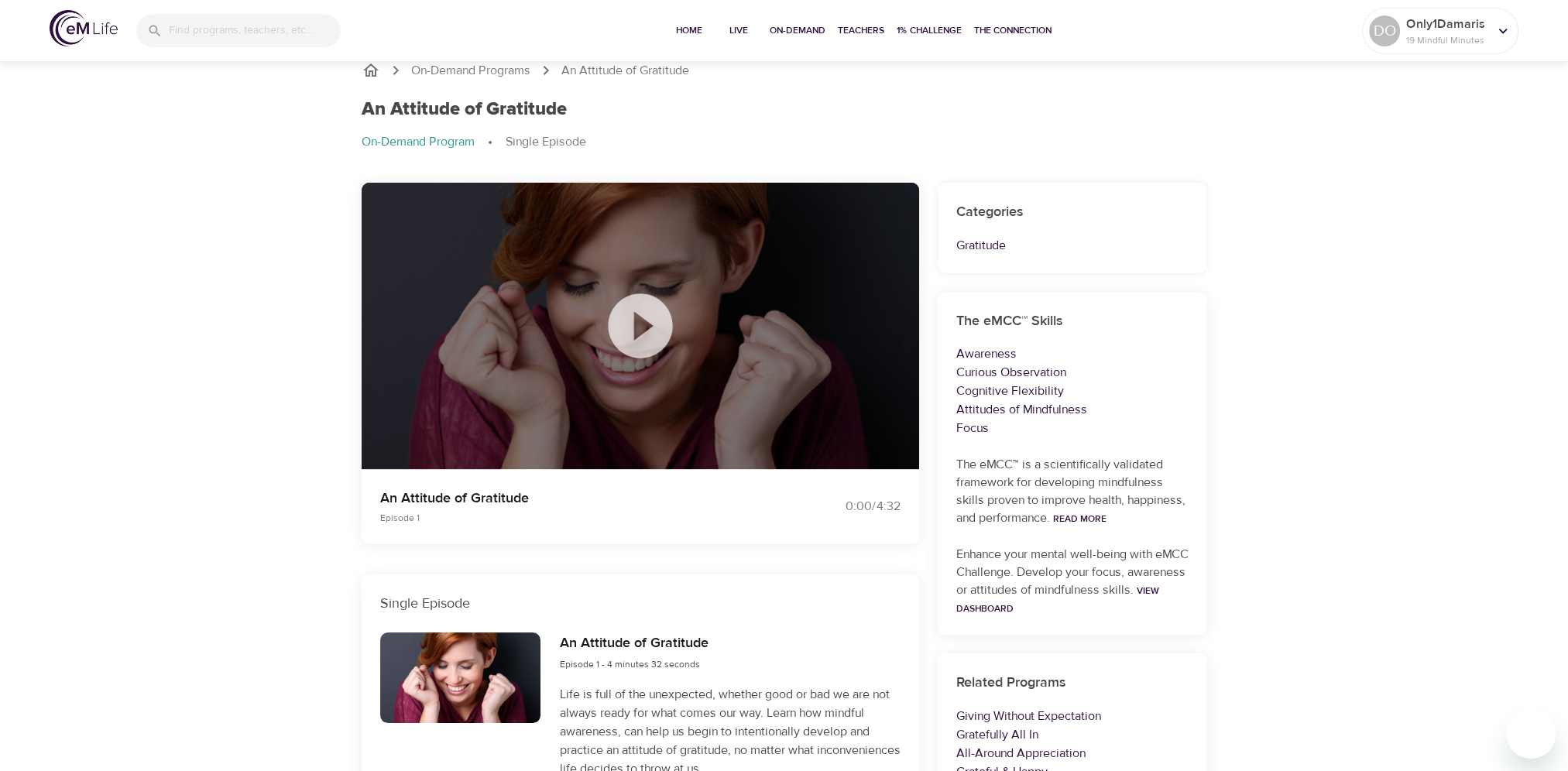
scroll to position [0, 0]
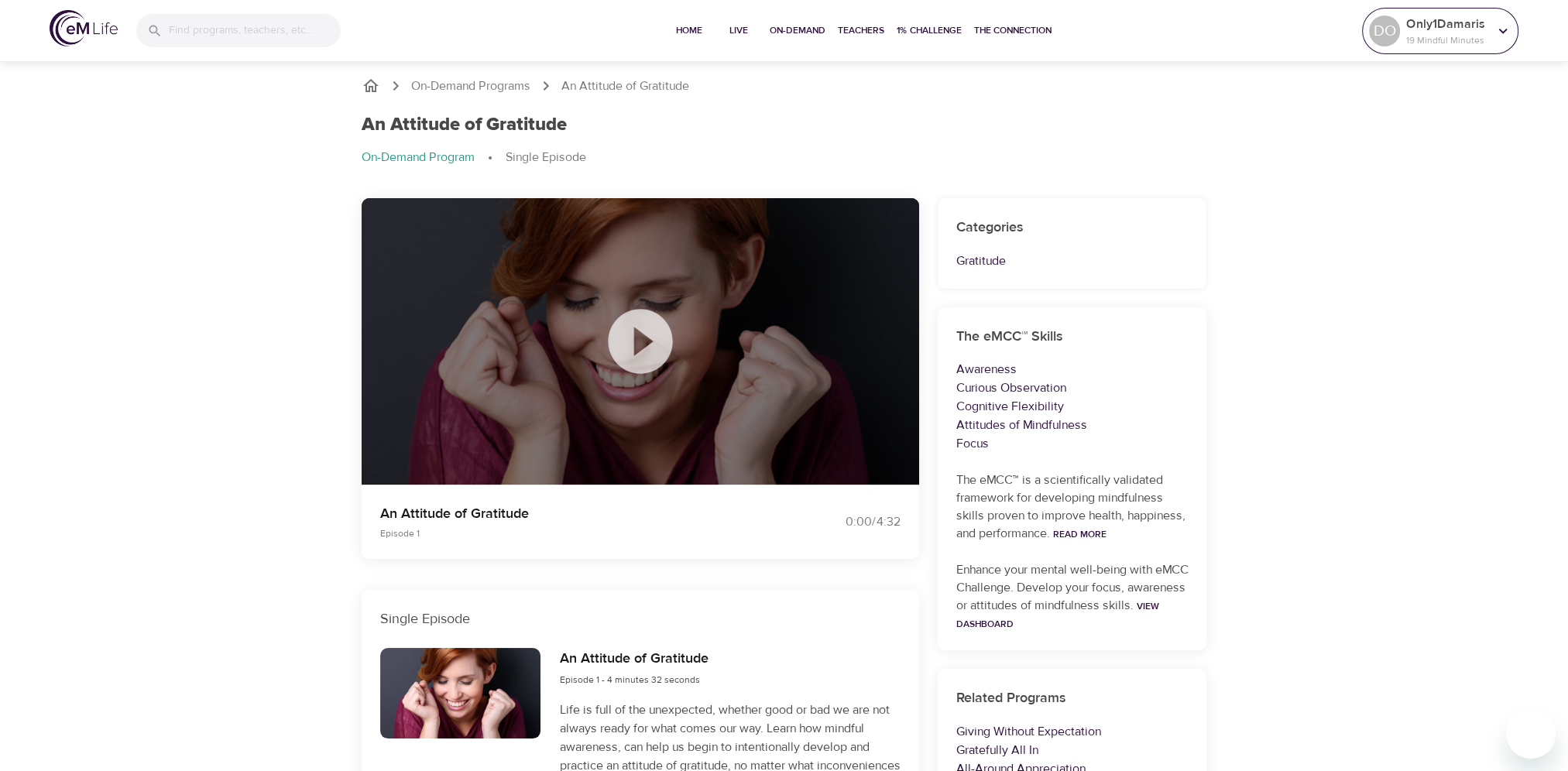
click at [1505, 27] on icon at bounding box center [1503, 31] width 17 height 17
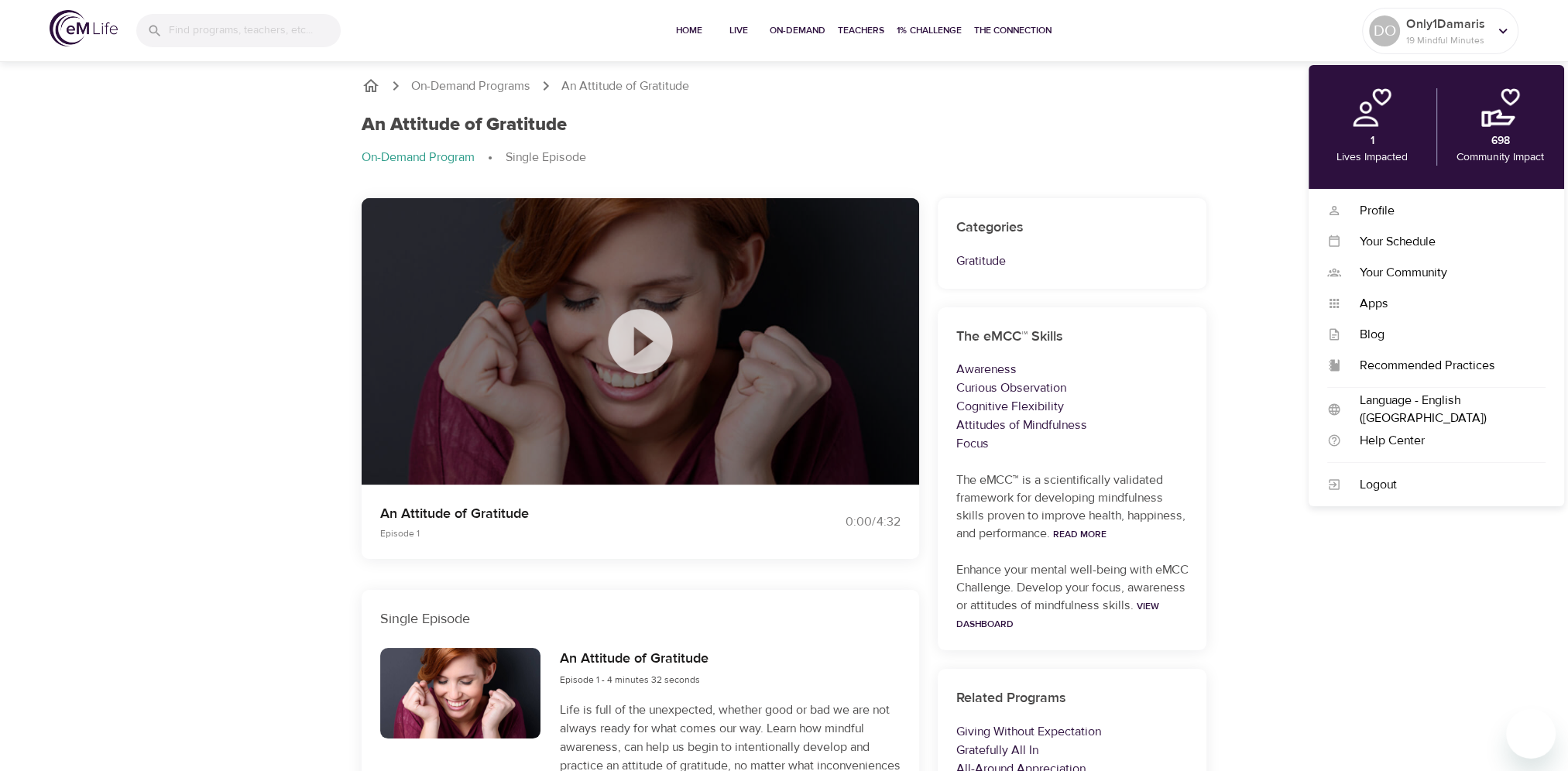
click at [1468, 570] on div "On-Demand Programs An Attitude of Gratitude An Attitude of Gratitude On-Demand …" at bounding box center [784, 556] width 1568 height 996
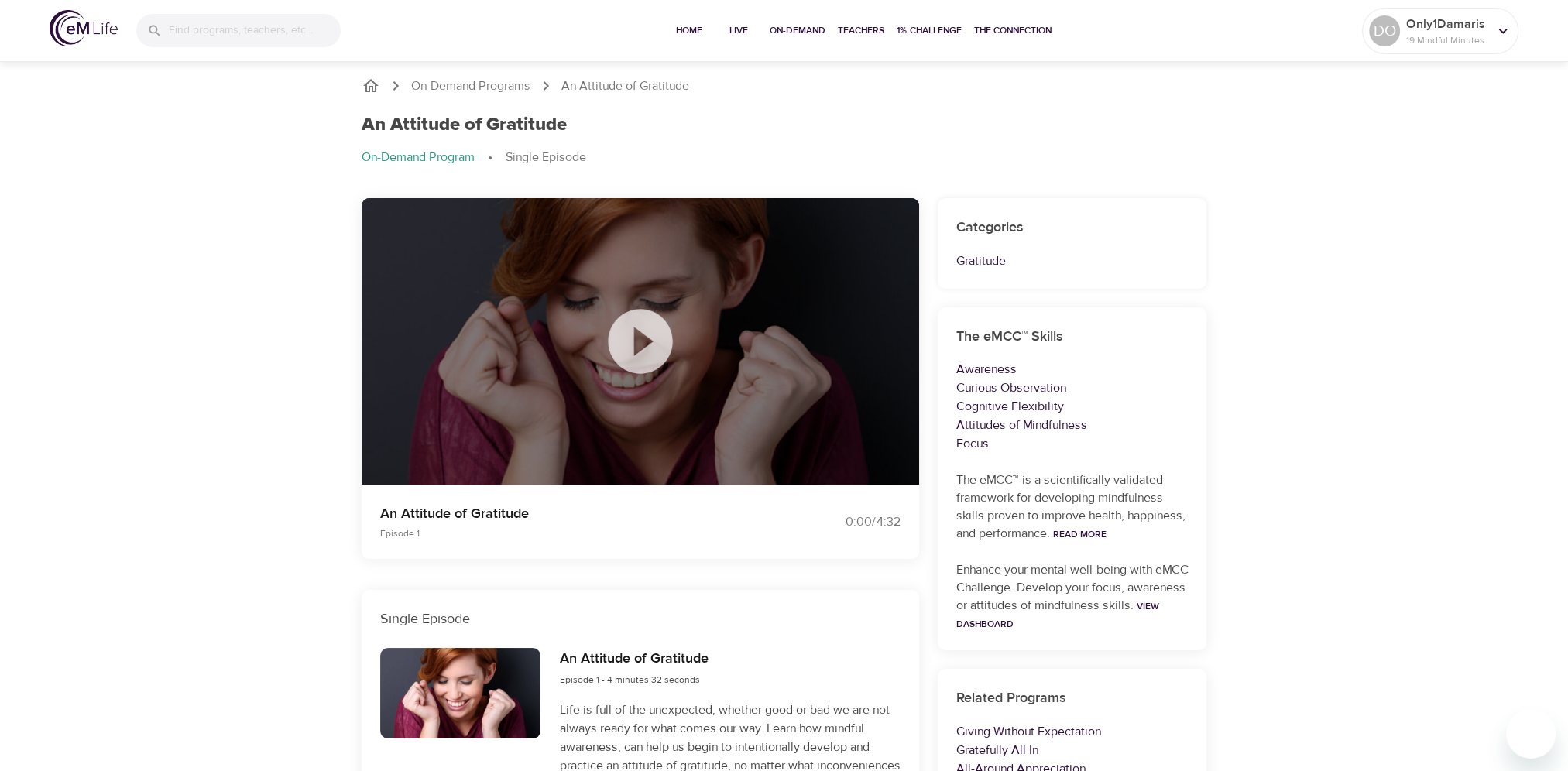
click at [417, 158] on p "On-Demand Program" at bounding box center [418, 158] width 113 height 18
click at [394, 151] on p "On-Demand Program" at bounding box center [418, 158] width 113 height 18
click at [485, 78] on p "On-Demand Programs" at bounding box center [471, 86] width 120 height 18
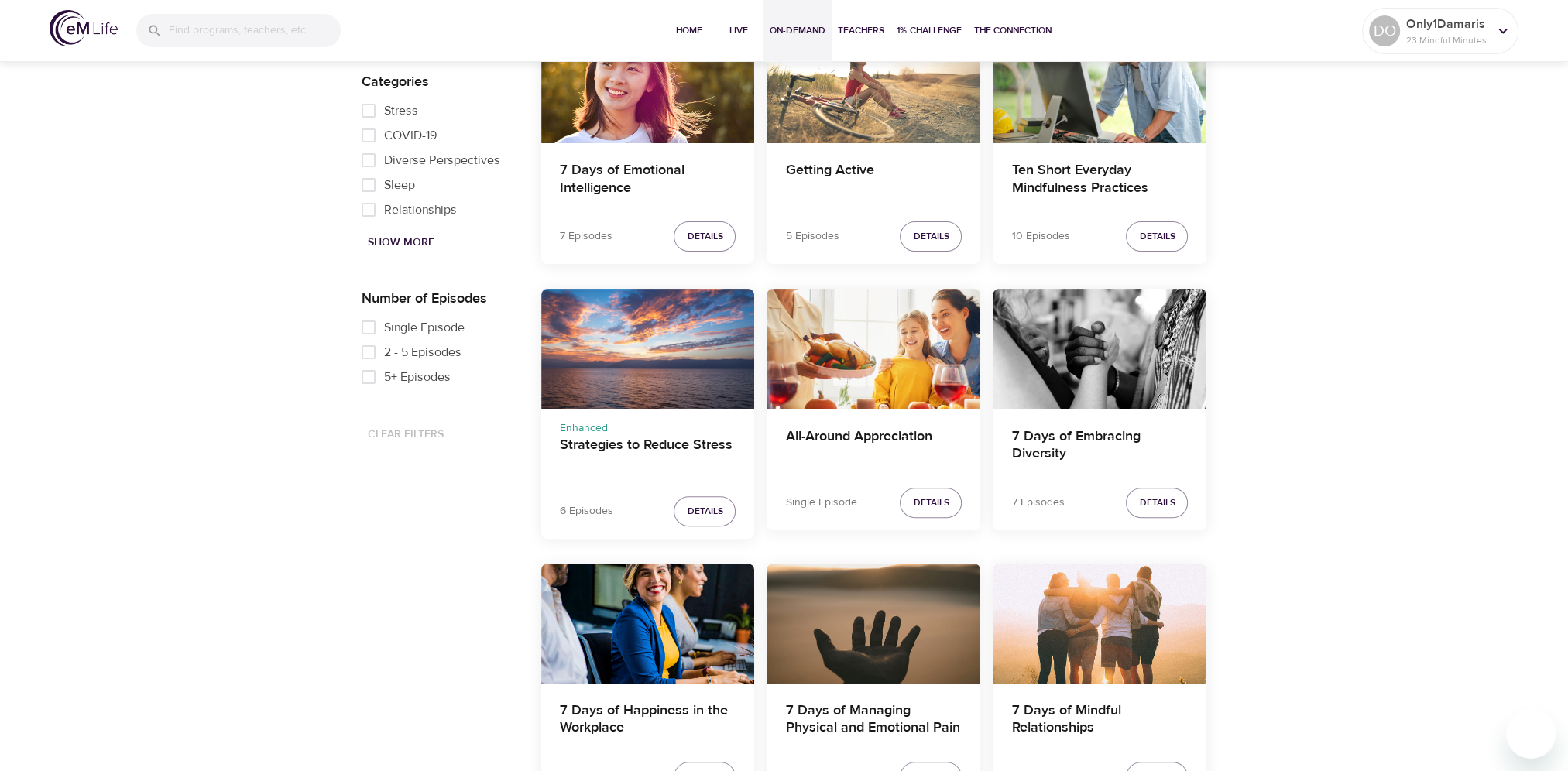
scroll to position [533, 0]
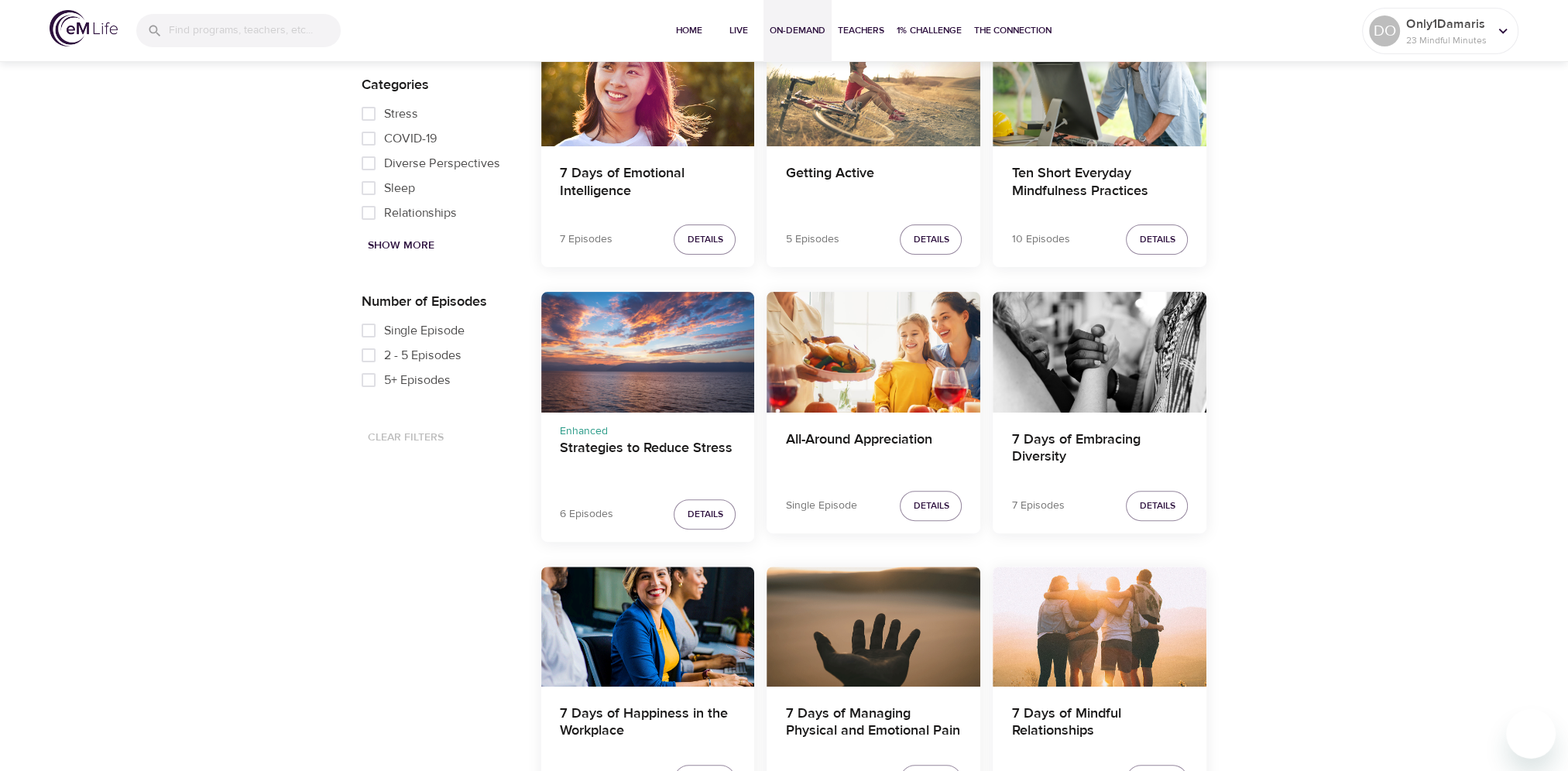
select select "trending"
